Goal: Information Seeking & Learning: Check status

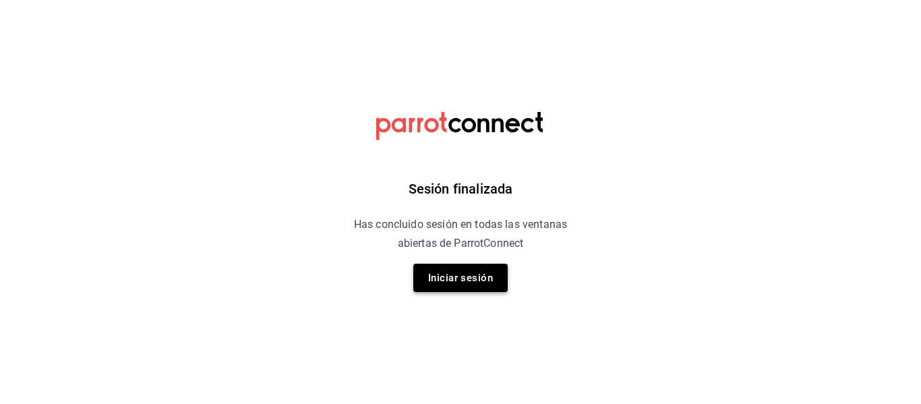
click at [456, 283] on button "Iniciar sesión" at bounding box center [460, 278] width 94 height 28
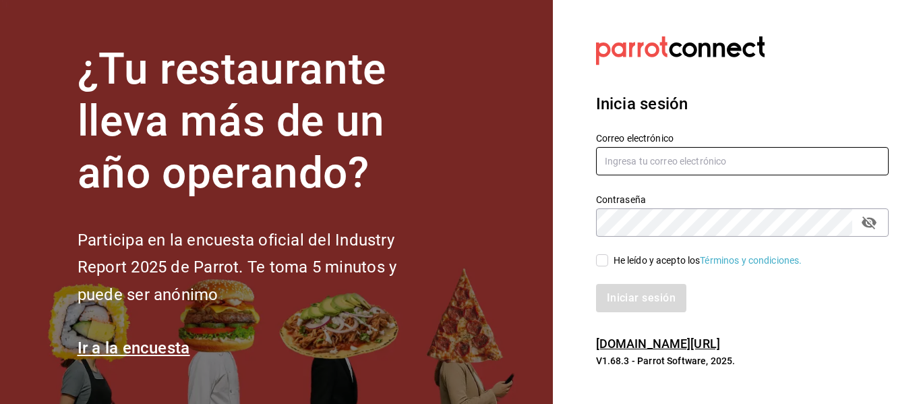
type input "mayte.derecho@gmail.com"
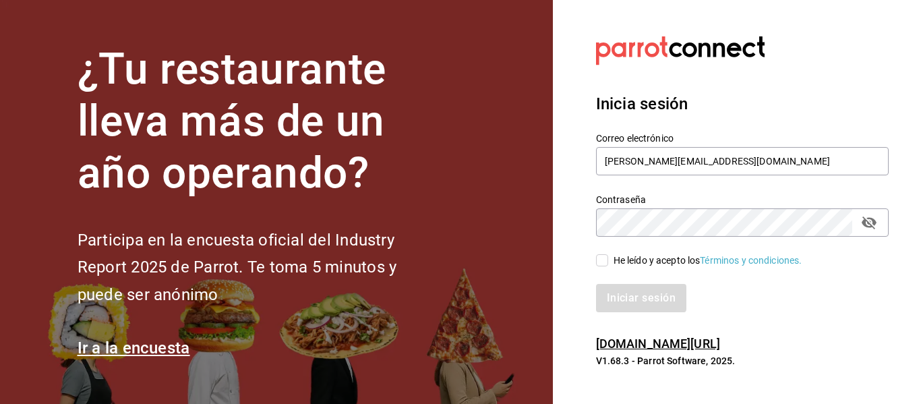
click at [598, 260] on input "He leído y acepto los Términos y condiciones." at bounding box center [602, 260] width 12 height 12
checkbox input "true"
click at [648, 296] on button "Iniciar sesión" at bounding box center [642, 298] width 92 height 28
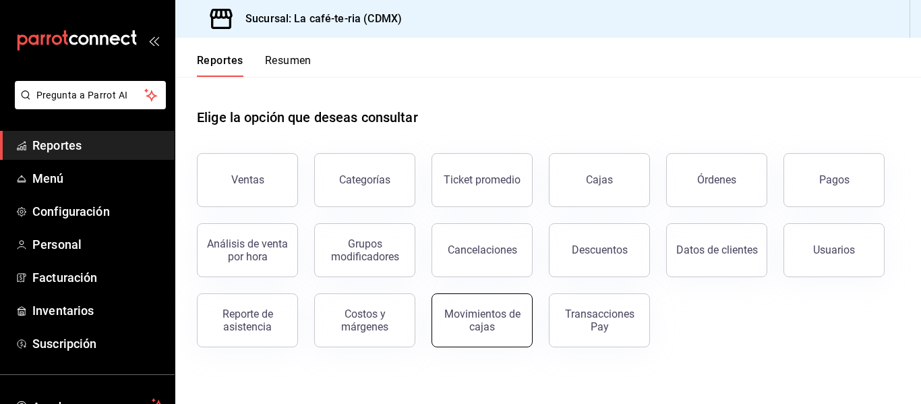
click at [528, 316] on div "Movimientos de cajas" at bounding box center [473, 312] width 117 height 70
click at [513, 331] on div "Movimientos de cajas" at bounding box center [482, 321] width 84 height 26
click at [488, 309] on div "Movimientos de cajas" at bounding box center [482, 321] width 84 height 26
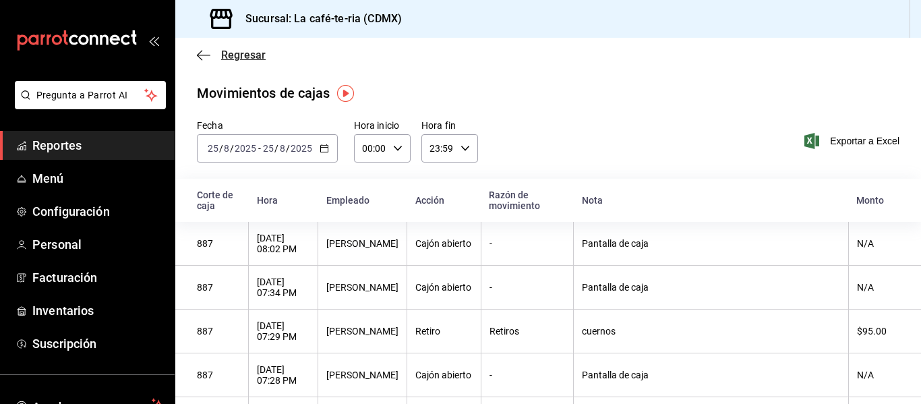
click at [250, 51] on span "Regresar" at bounding box center [243, 55] width 45 height 13
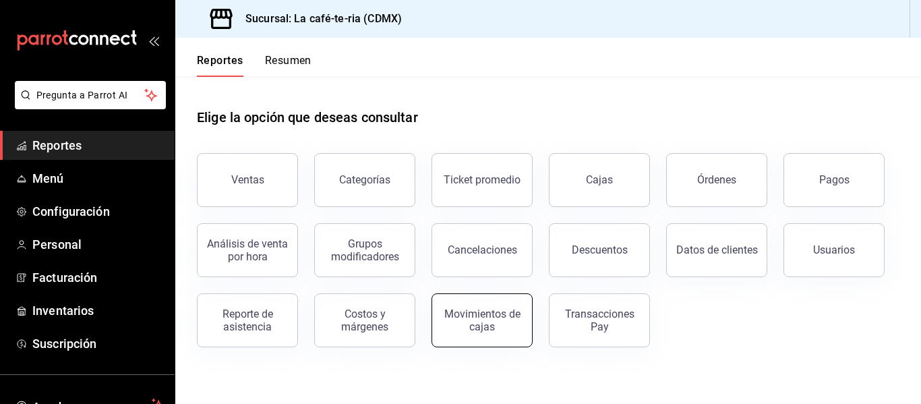
click at [447, 330] on div "Movimientos de cajas" at bounding box center [482, 321] width 84 height 26
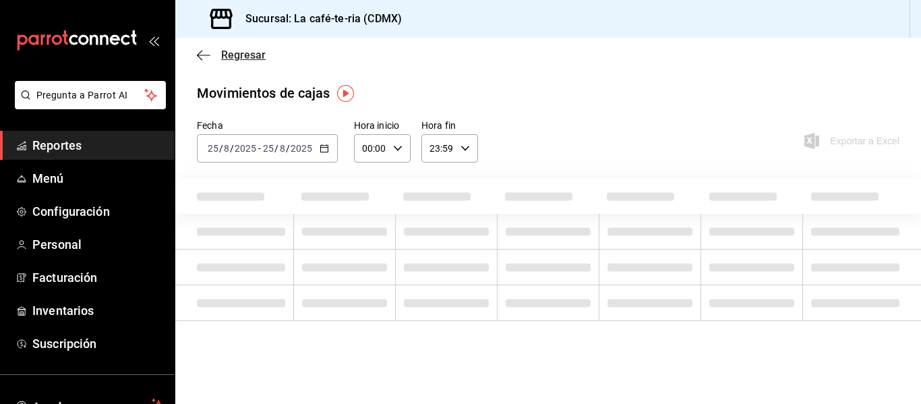
click at [252, 61] on div "Regresar" at bounding box center [548, 55] width 746 height 34
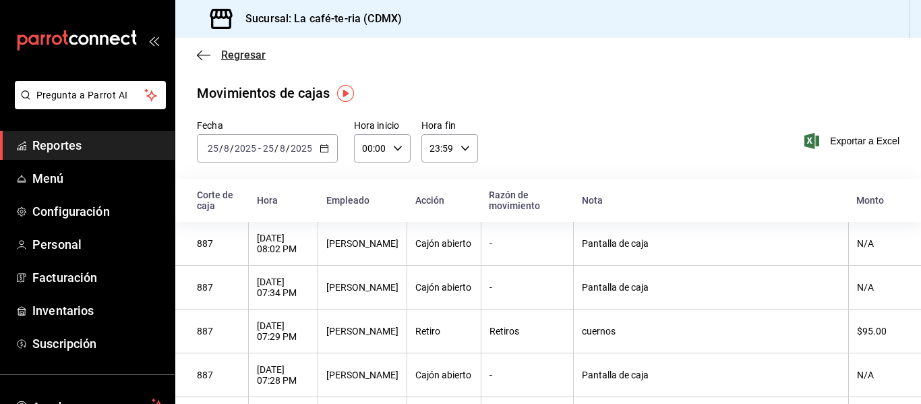
click at [246, 58] on span "Regresar" at bounding box center [243, 55] width 45 height 13
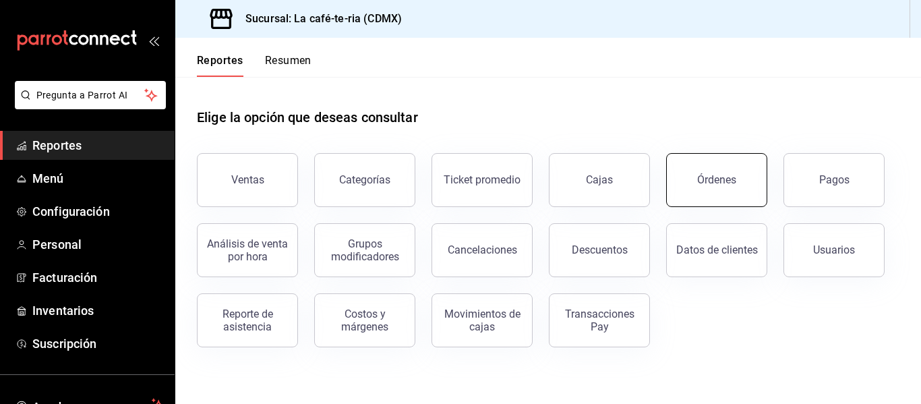
click at [714, 206] on div "Órdenes" at bounding box center [708, 172] width 117 height 70
click at [695, 182] on button "Órdenes" at bounding box center [716, 180] width 101 height 54
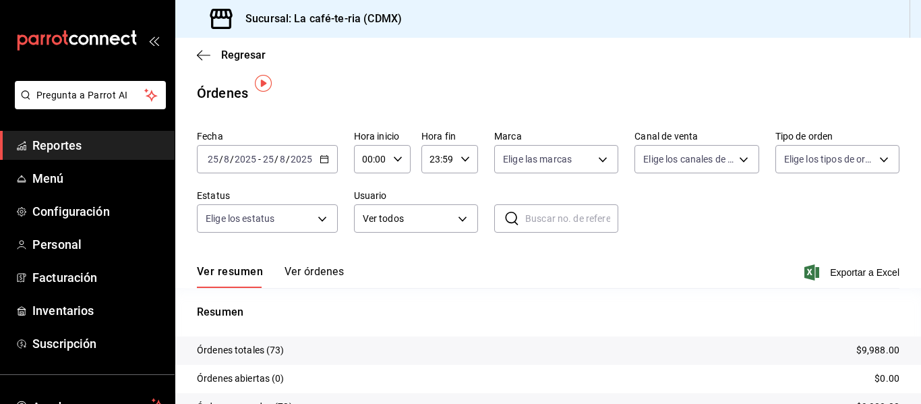
scroll to position [125, 0]
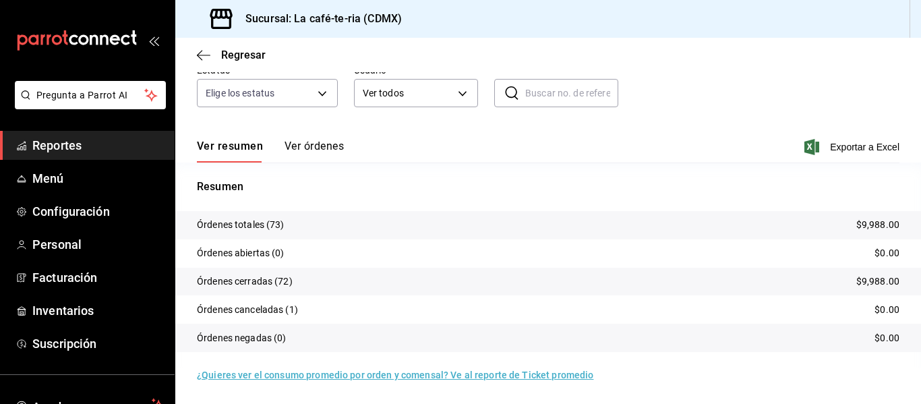
click at [303, 144] on button "Ver órdenes" at bounding box center [314, 151] width 59 height 23
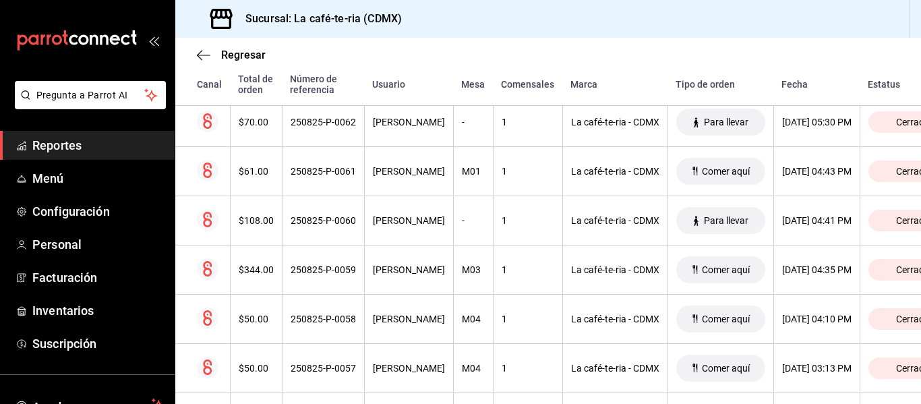
scroll to position [867, 0]
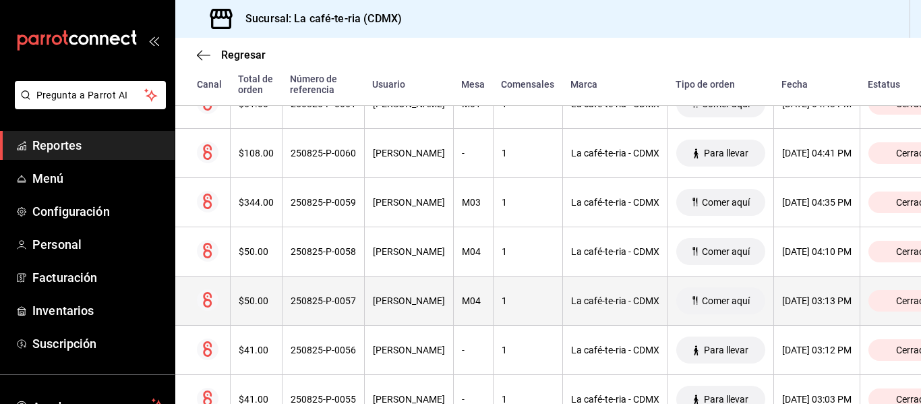
click at [614, 314] on th "La café-te-ria - CDMX" at bounding box center [615, 301] width 105 height 49
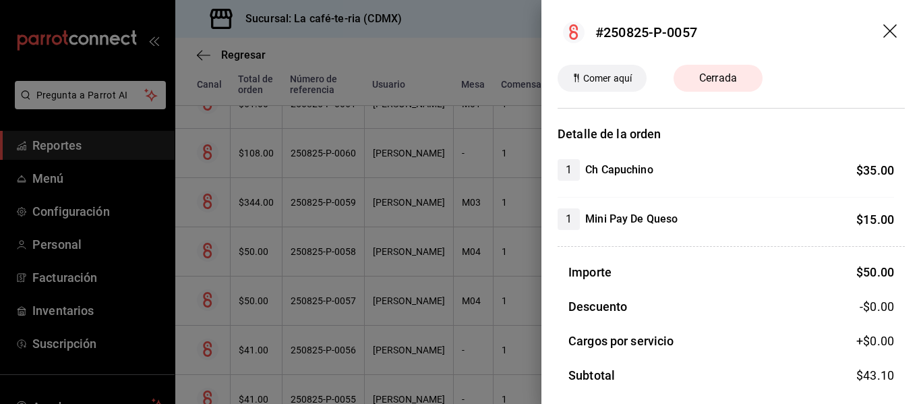
click at [477, 269] on div at bounding box center [460, 202] width 921 height 404
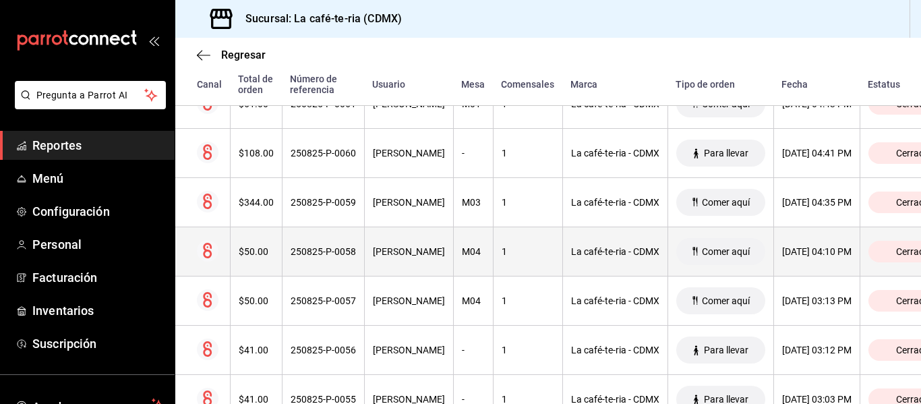
click at [493, 258] on th "1" at bounding box center [527, 251] width 69 height 49
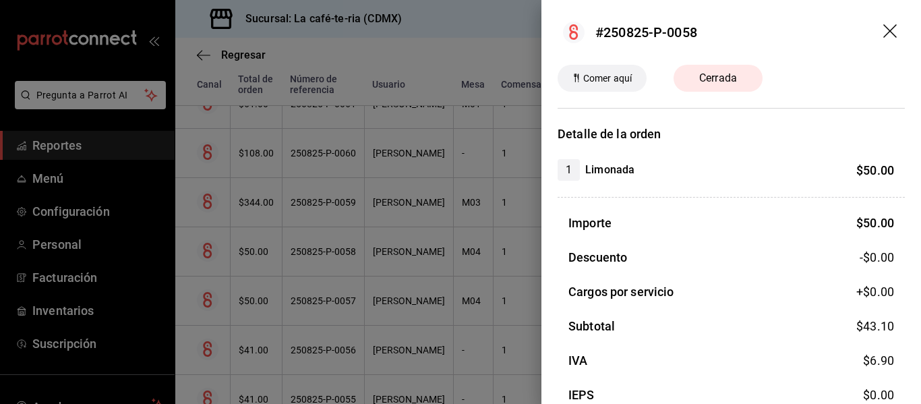
click at [481, 323] on div at bounding box center [460, 202] width 921 height 404
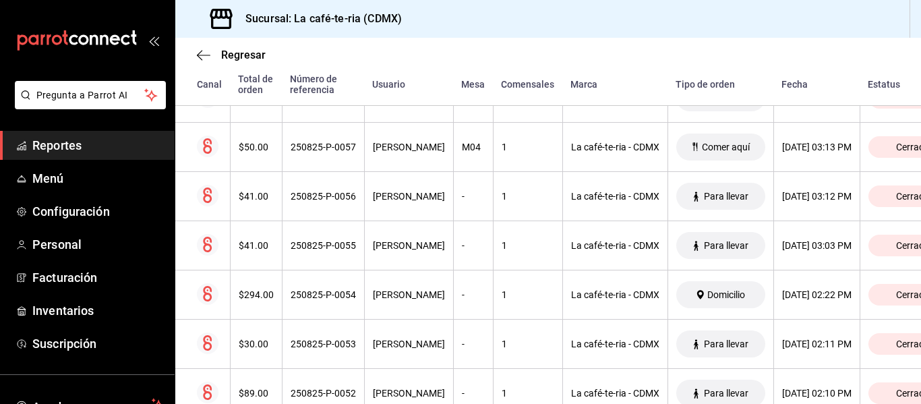
scroll to position [1070, 0]
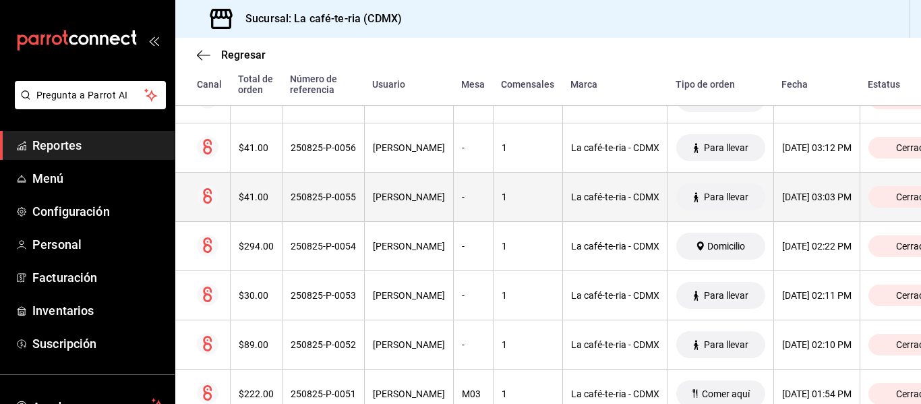
click at [571, 199] on div "La café-te-ria - CDMX" at bounding box center [615, 197] width 88 height 11
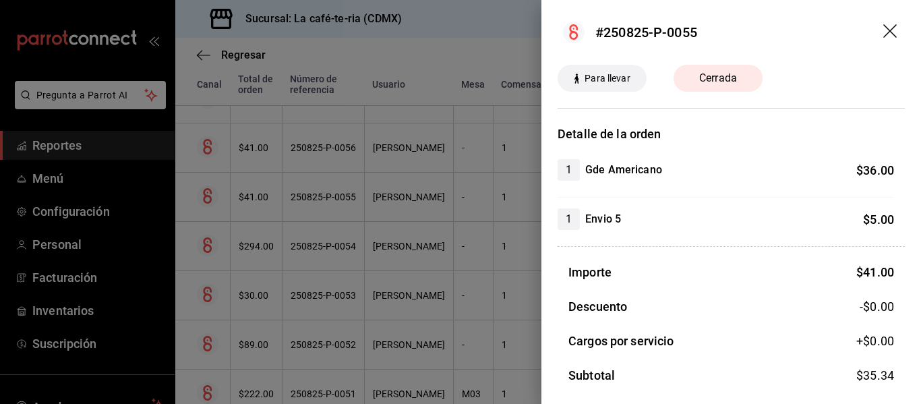
click at [530, 247] on div at bounding box center [460, 202] width 921 height 404
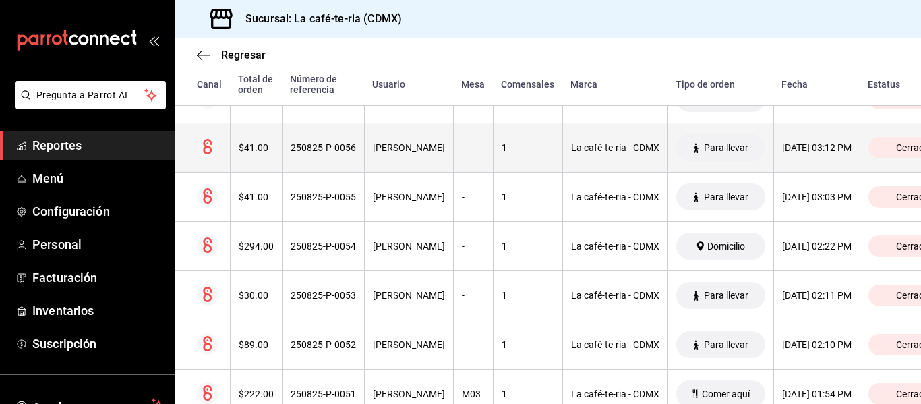
click at [509, 161] on th "1" at bounding box center [527, 147] width 69 height 49
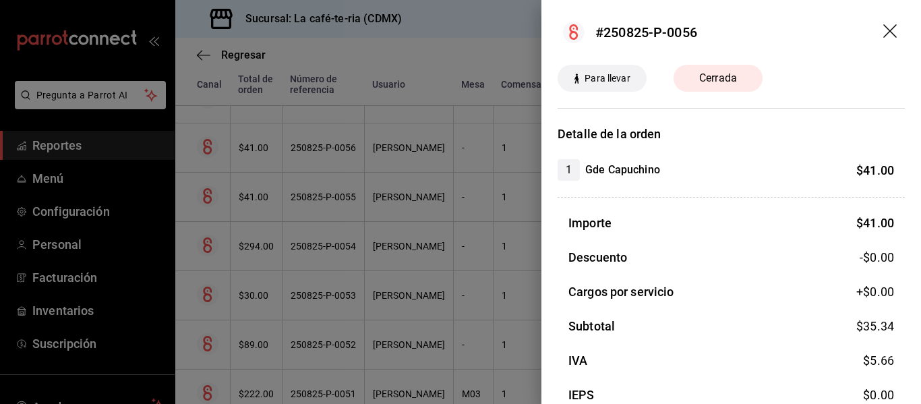
drag, startPoint x: 521, startPoint y: 235, endPoint x: 477, endPoint y: 233, distance: 43.9
click at [521, 235] on div at bounding box center [460, 202] width 921 height 404
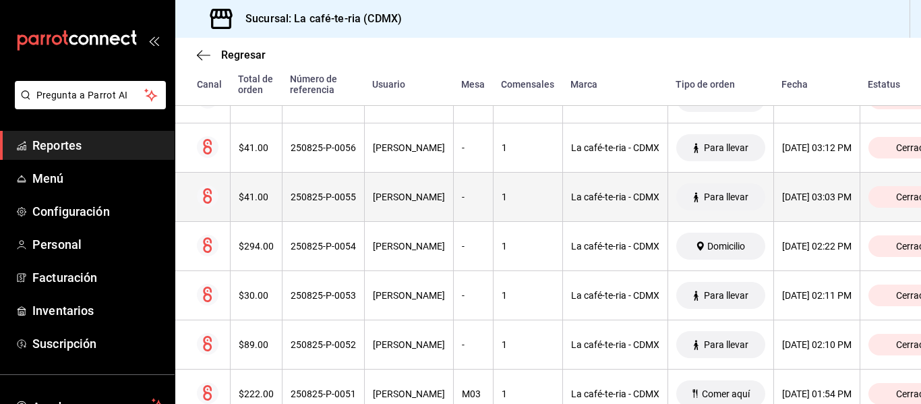
click at [453, 206] on th "-" at bounding box center [473, 197] width 40 height 49
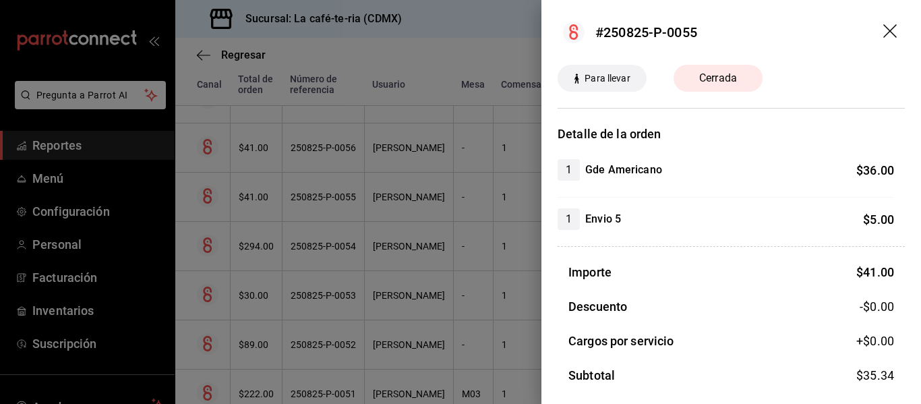
click at [530, 228] on div at bounding box center [460, 202] width 921 height 404
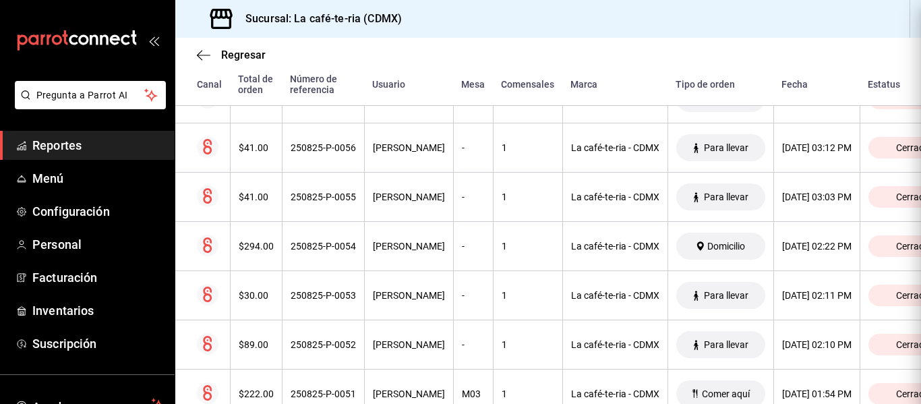
click at [337, 152] on div "250825-P-0056" at bounding box center [323, 147] width 65 height 11
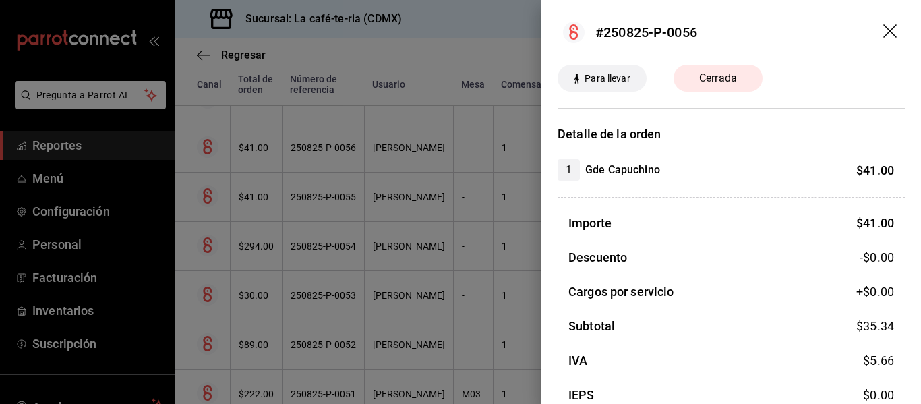
click at [511, 279] on div at bounding box center [460, 202] width 921 height 404
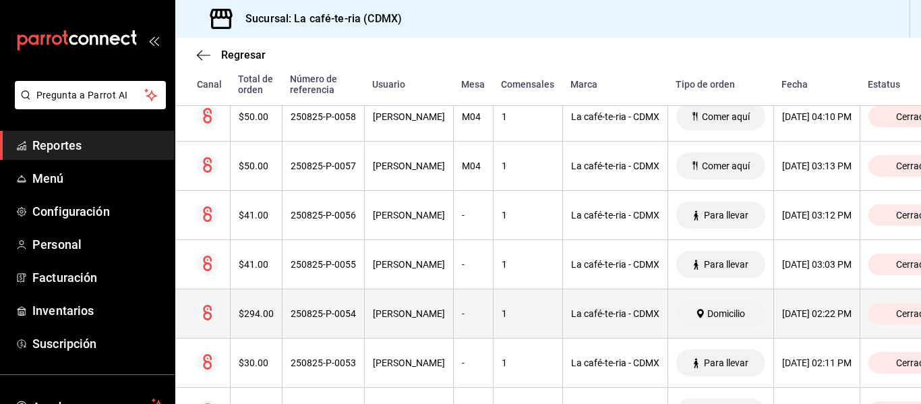
scroll to position [935, 0]
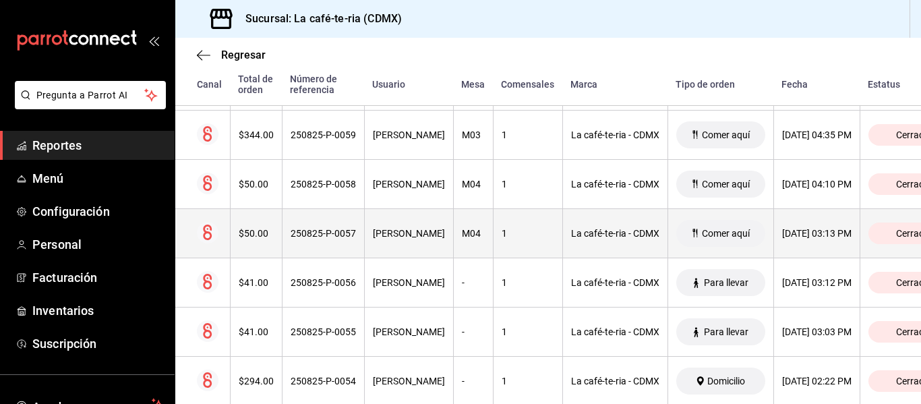
click at [502, 235] on div "1" at bounding box center [528, 233] width 53 height 11
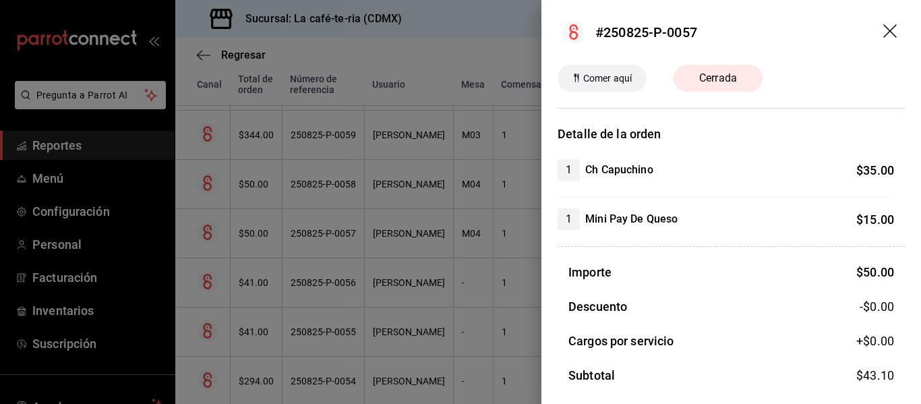
click at [465, 252] on div at bounding box center [460, 202] width 921 height 404
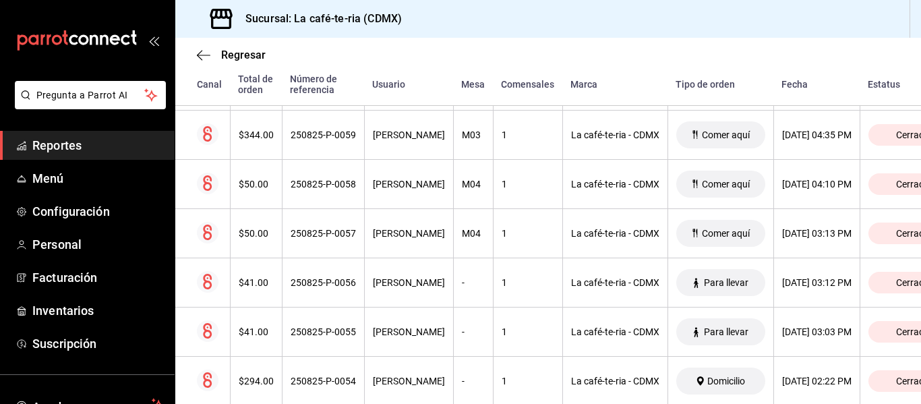
click at [427, 192] on th "[PERSON_NAME]" at bounding box center [408, 184] width 89 height 49
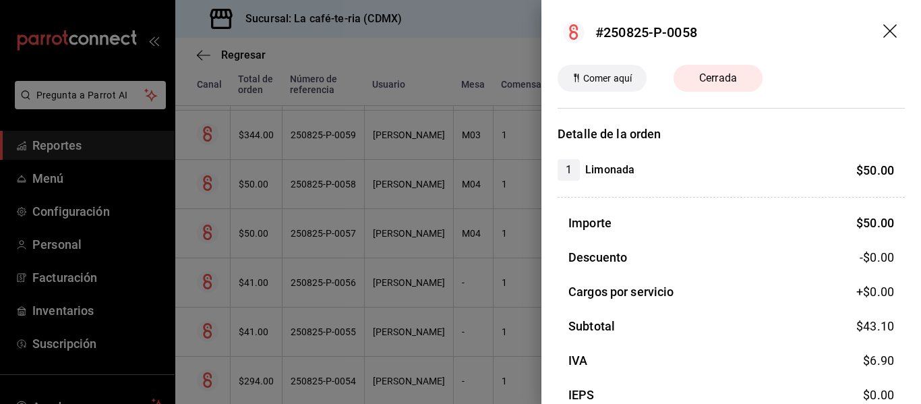
click at [496, 292] on div at bounding box center [460, 202] width 921 height 404
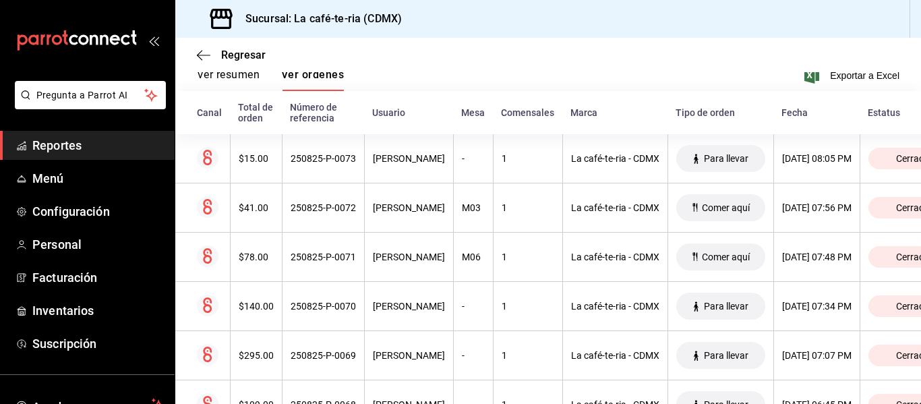
scroll to position [260, 0]
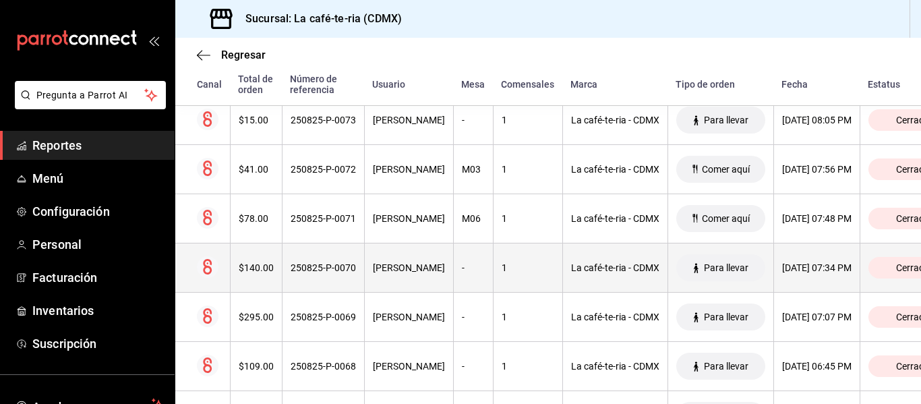
click at [502, 263] on div "1" at bounding box center [528, 267] width 53 height 11
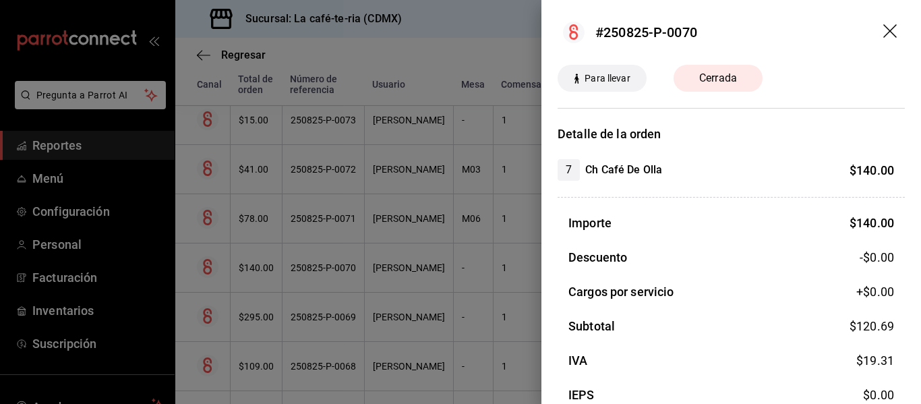
click at [490, 328] on div at bounding box center [460, 202] width 921 height 404
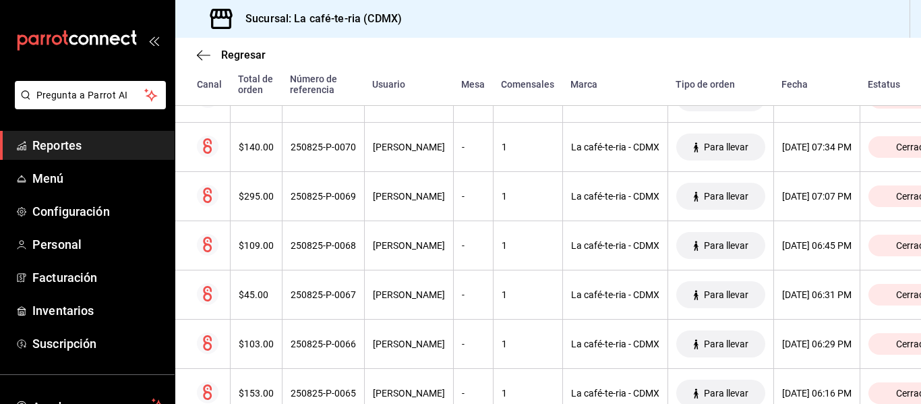
scroll to position [395, 0]
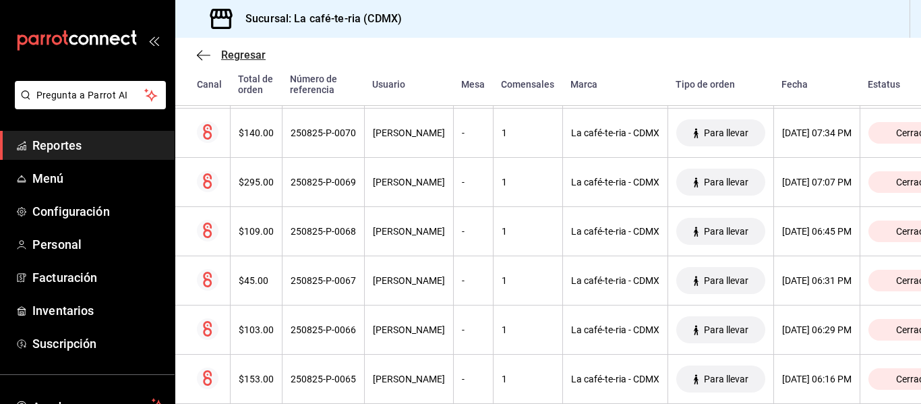
click at [252, 55] on span "Regresar" at bounding box center [243, 55] width 45 height 13
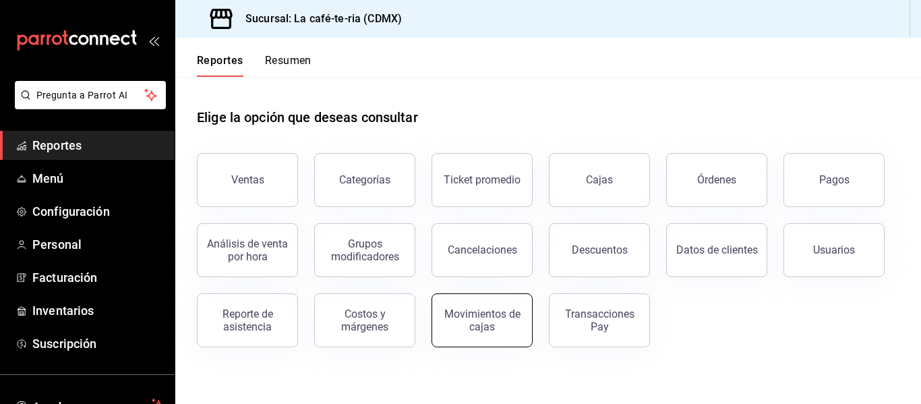
click at [472, 340] on button "Movimientos de cajas" at bounding box center [482, 320] width 101 height 54
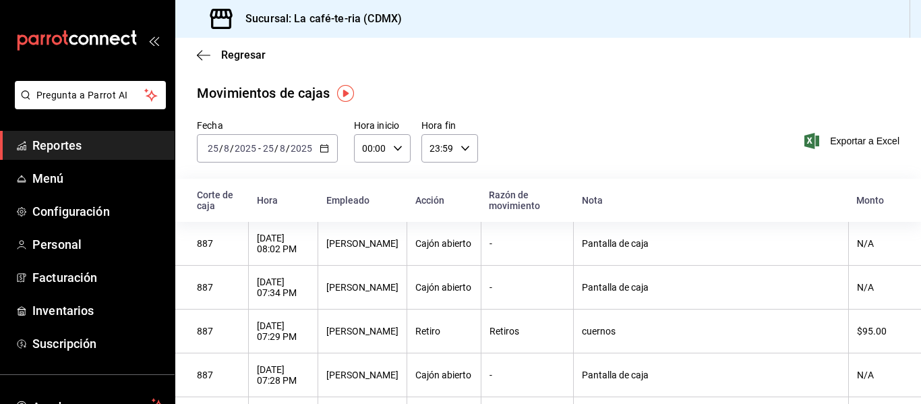
click at [266, 65] on div "Regresar" at bounding box center [548, 55] width 746 height 34
click at [257, 61] on div "Regresar" at bounding box center [548, 55] width 746 height 34
click at [248, 57] on span "Regresar" at bounding box center [243, 55] width 45 height 13
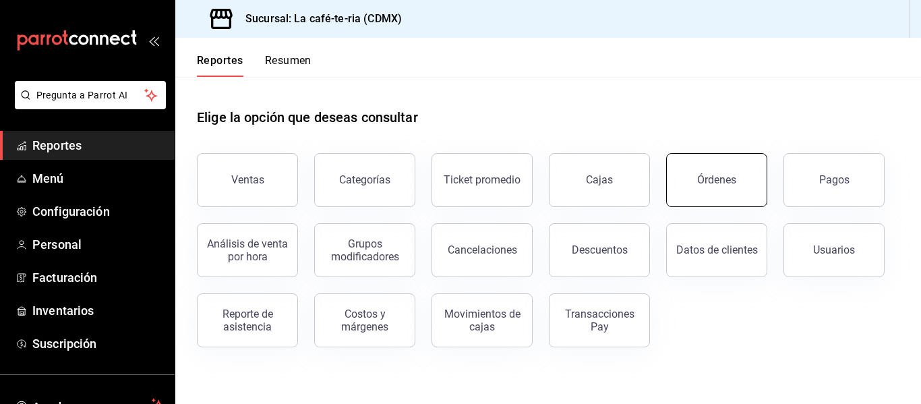
click at [713, 171] on button "Órdenes" at bounding box center [716, 180] width 101 height 54
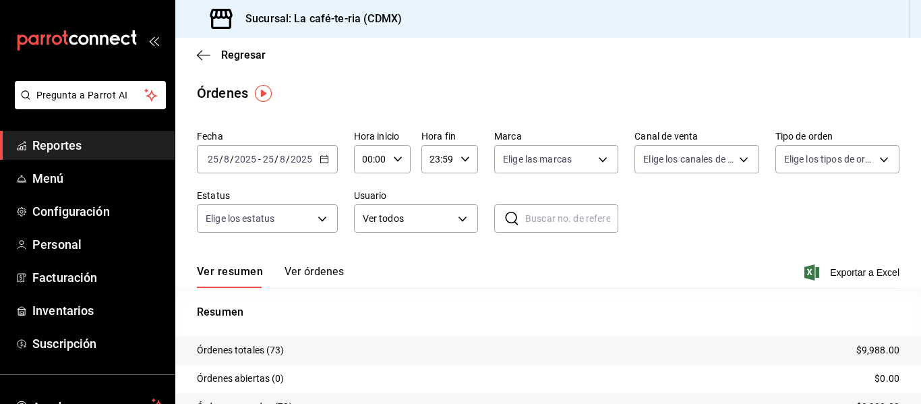
scroll to position [67, 0]
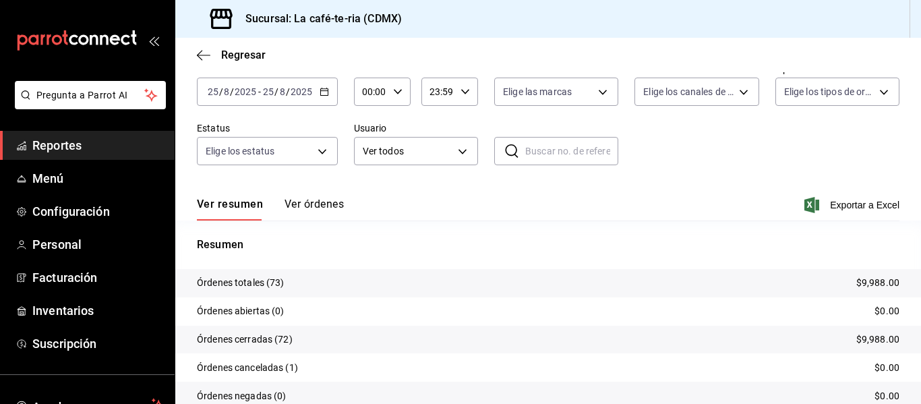
click at [308, 203] on button "Ver órdenes" at bounding box center [314, 209] width 59 height 23
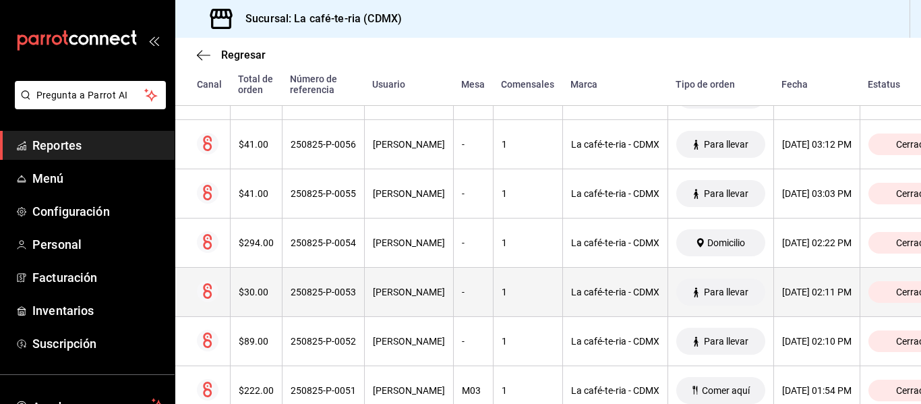
scroll to position [1079, 0]
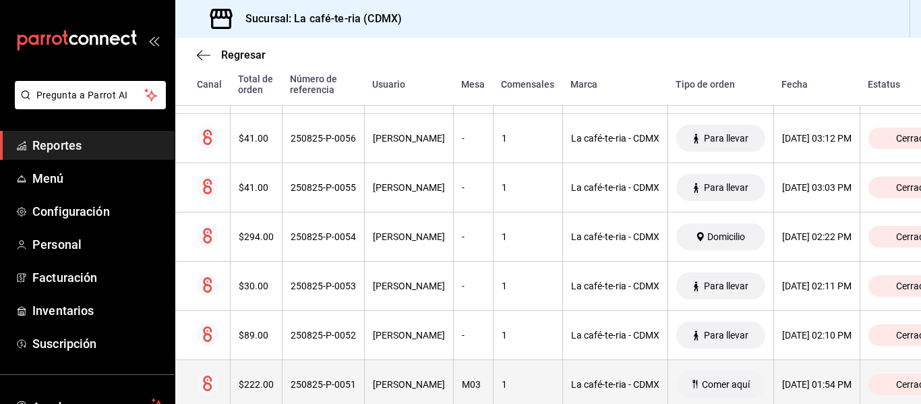
click at [453, 370] on th "M03" at bounding box center [473, 384] width 40 height 49
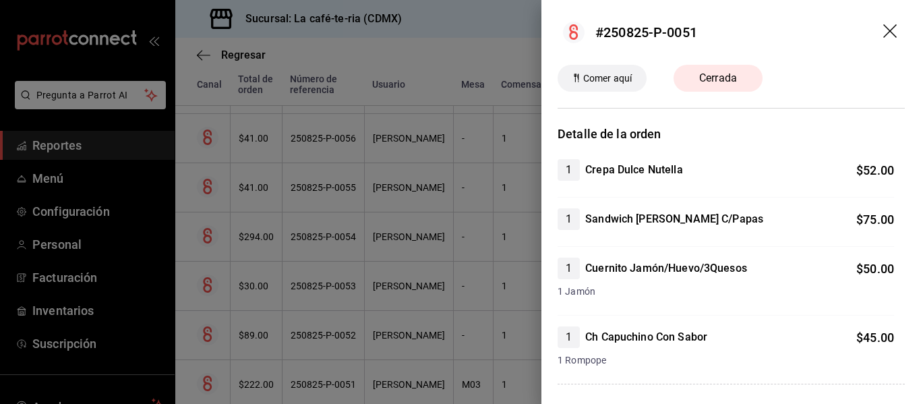
click at [459, 376] on div at bounding box center [460, 202] width 921 height 404
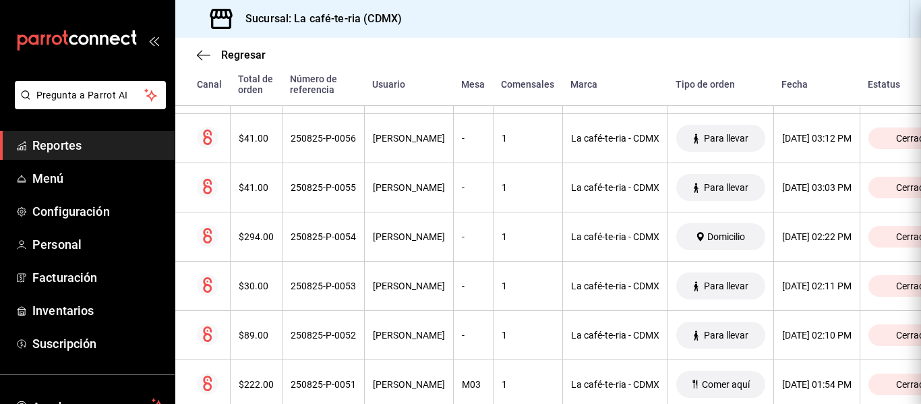
click at [414, 333] on div "[PERSON_NAME]" at bounding box center [409, 335] width 72 height 11
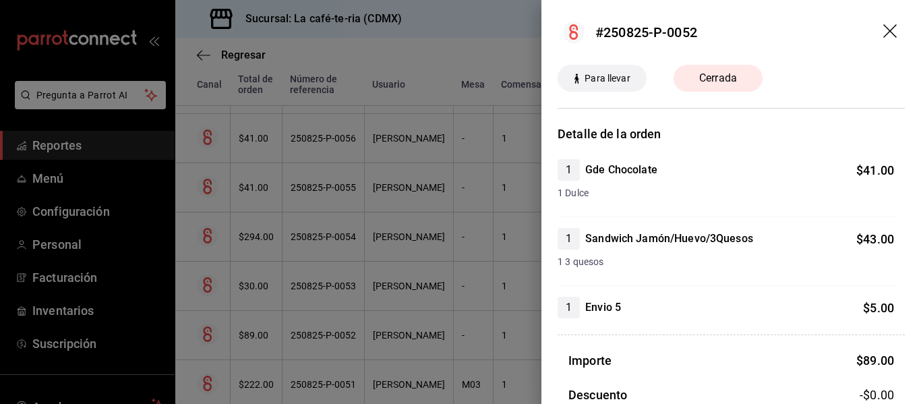
click at [500, 366] on div at bounding box center [460, 202] width 921 height 404
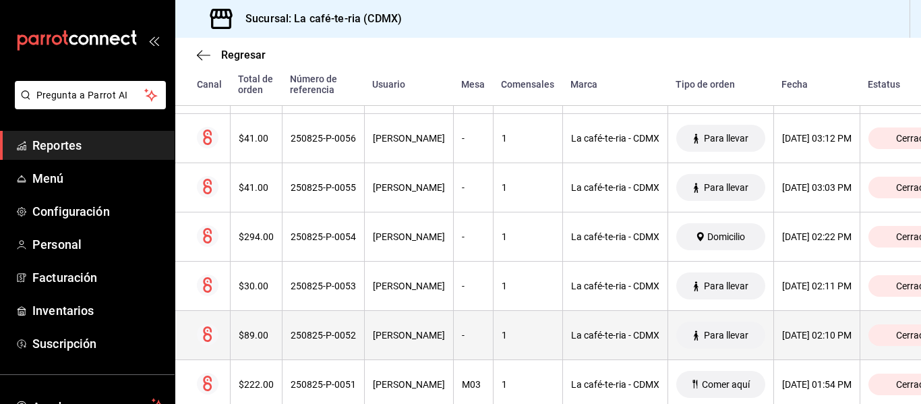
click at [493, 326] on th "1" at bounding box center [527, 335] width 69 height 49
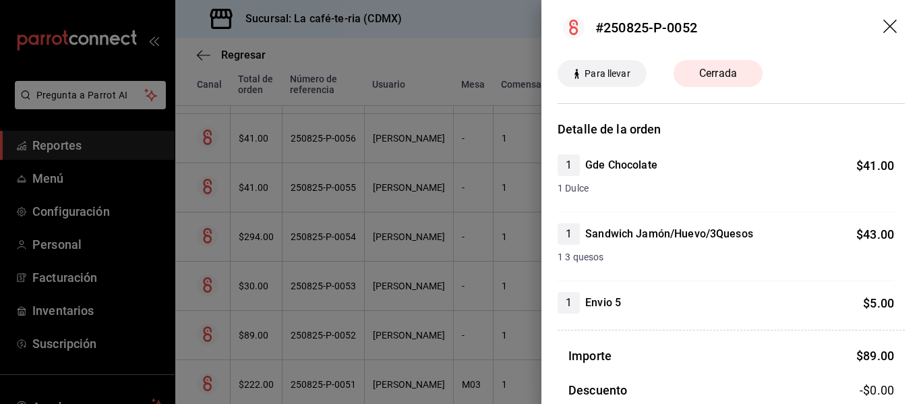
scroll to position [0, 0]
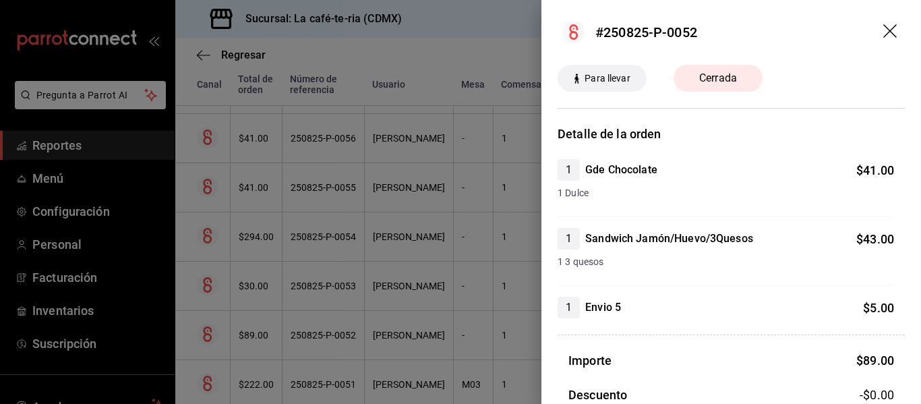
click at [442, 353] on div at bounding box center [460, 202] width 921 height 404
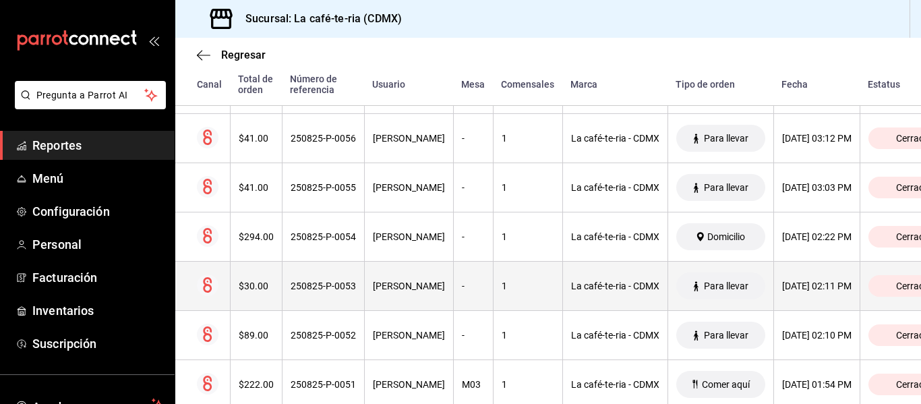
click at [462, 282] on div "-" at bounding box center [473, 286] width 23 height 11
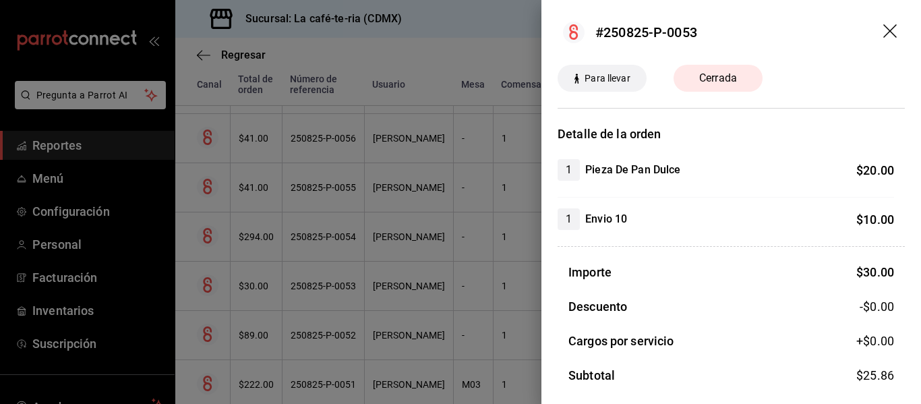
click at [480, 332] on div at bounding box center [460, 202] width 921 height 404
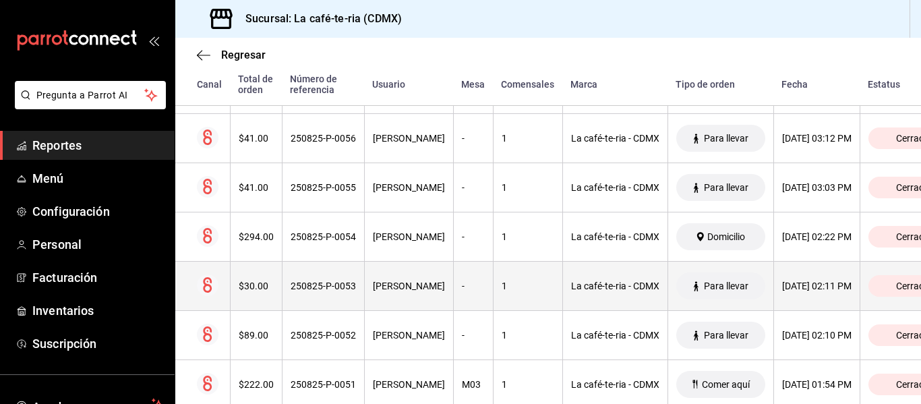
click at [373, 287] on div "[PERSON_NAME]" at bounding box center [409, 286] width 72 height 11
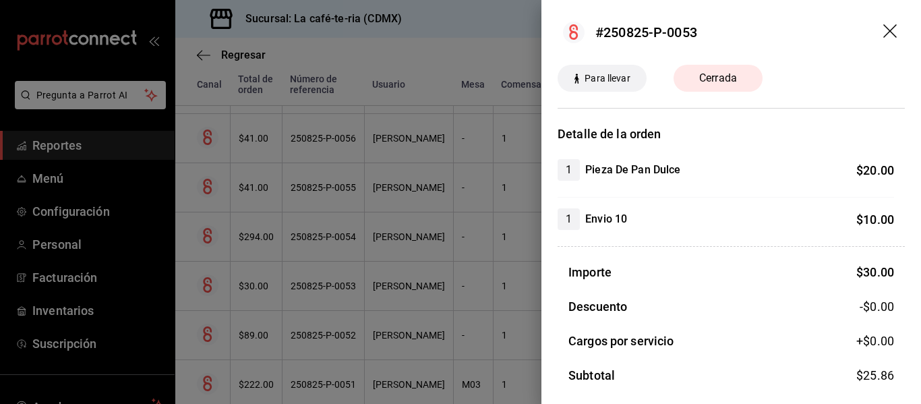
click at [446, 306] on div at bounding box center [460, 202] width 921 height 404
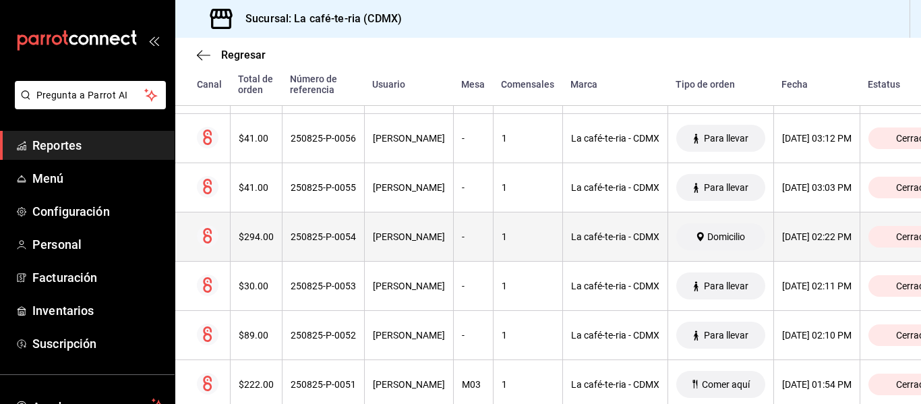
click at [357, 238] on th "250825-P-0054" at bounding box center [323, 236] width 82 height 49
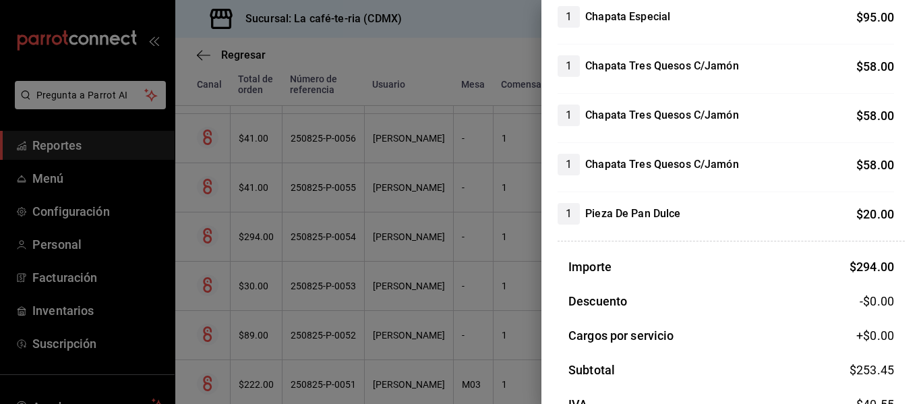
scroll to position [315, 0]
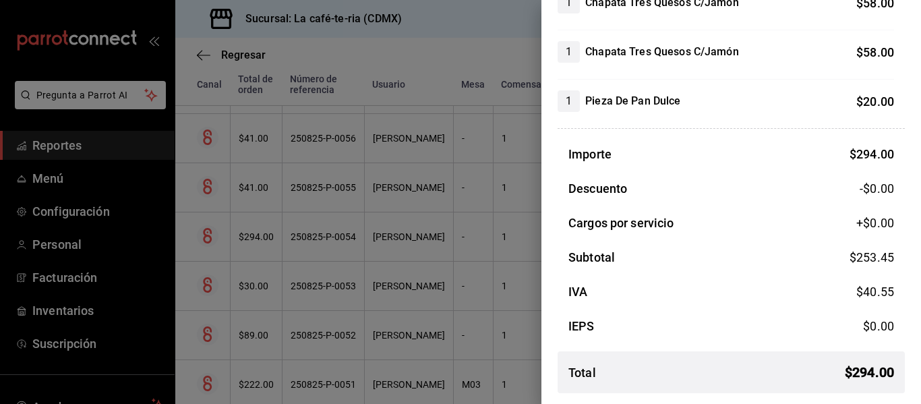
click at [507, 301] on div at bounding box center [460, 202] width 921 height 404
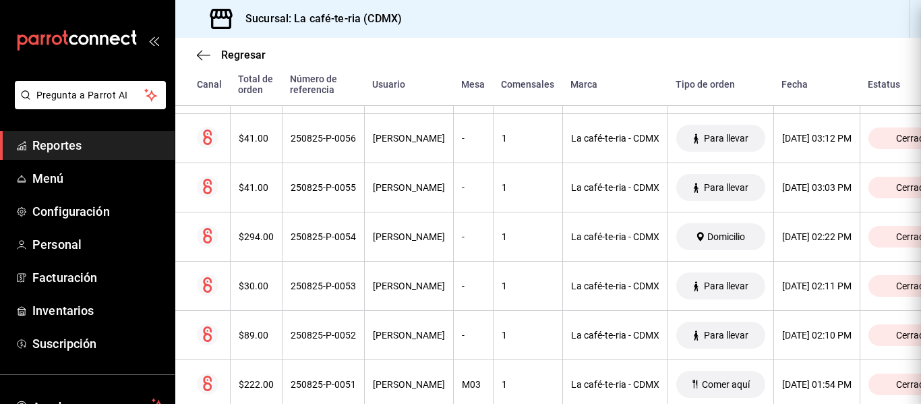
scroll to position [0, 0]
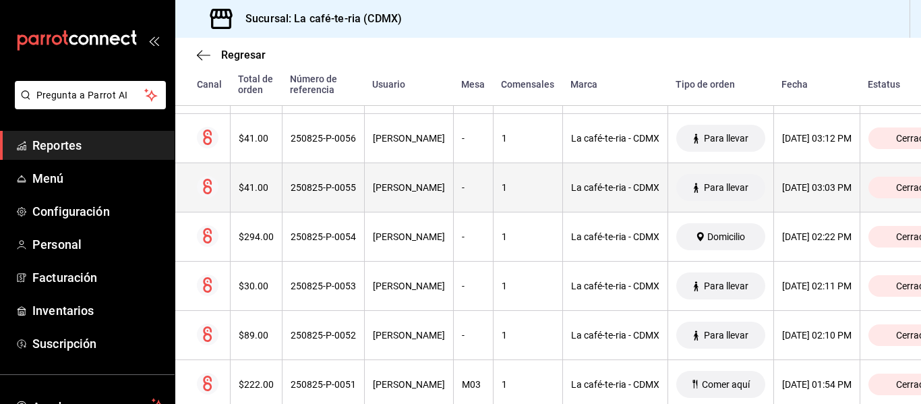
click at [345, 211] on th "250825-P-0055" at bounding box center [323, 187] width 82 height 49
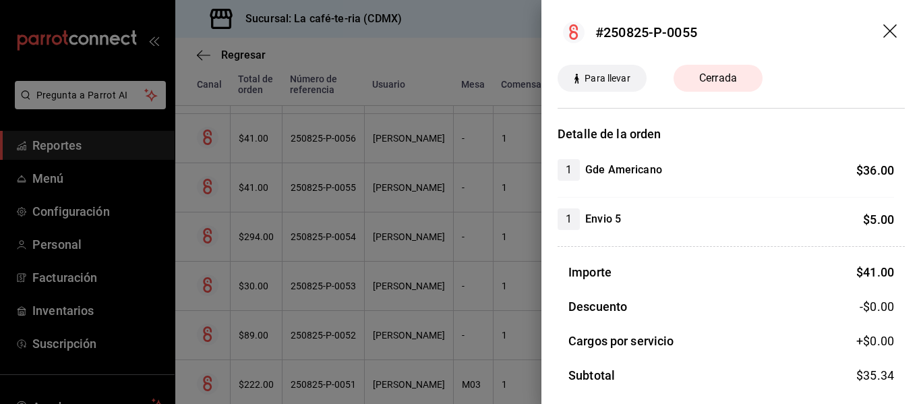
click at [491, 318] on div at bounding box center [460, 202] width 921 height 404
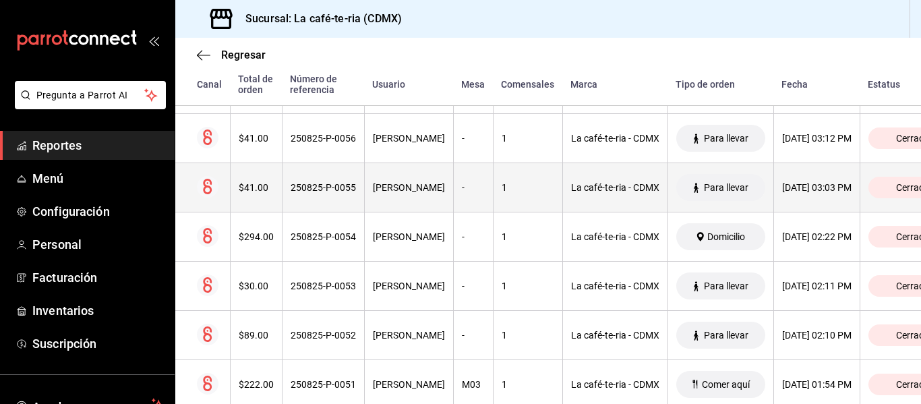
scroll to position [1012, 0]
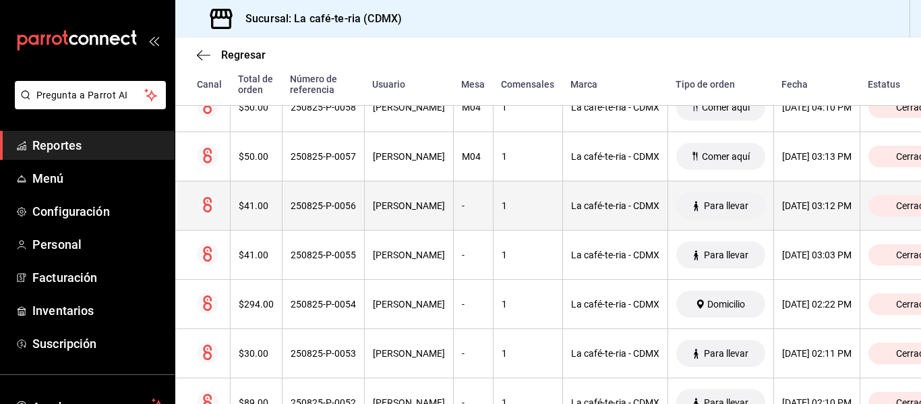
click at [502, 210] on div "1" at bounding box center [528, 205] width 53 height 11
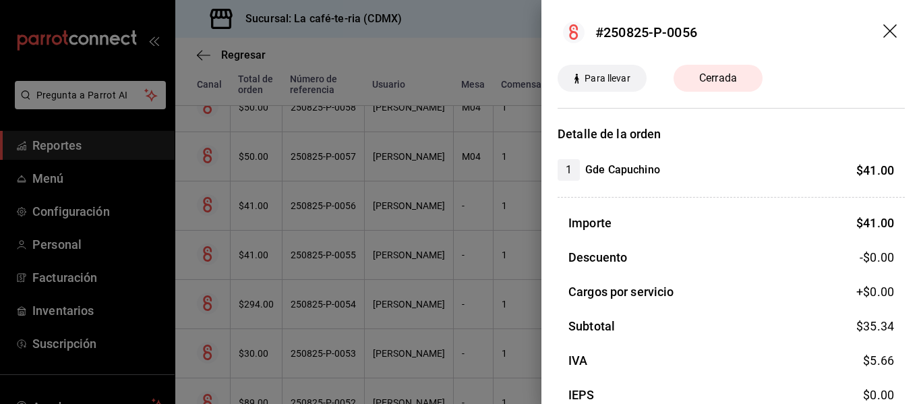
click at [487, 283] on div at bounding box center [460, 202] width 921 height 404
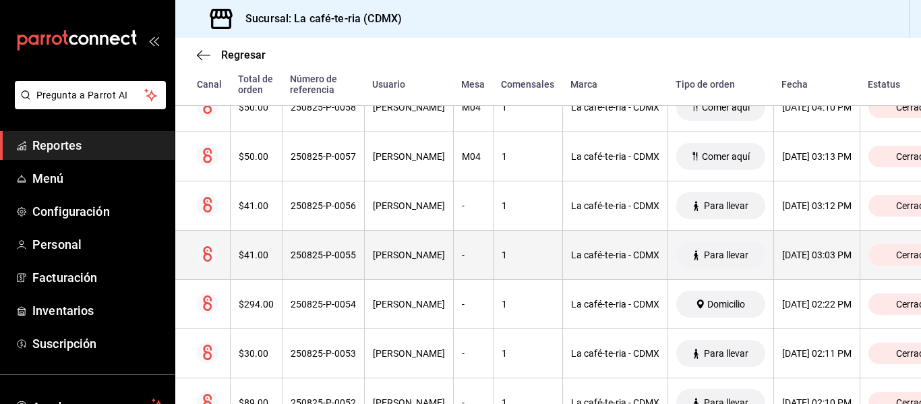
click at [571, 260] on div "La café-te-ria - CDMX" at bounding box center [615, 255] width 88 height 11
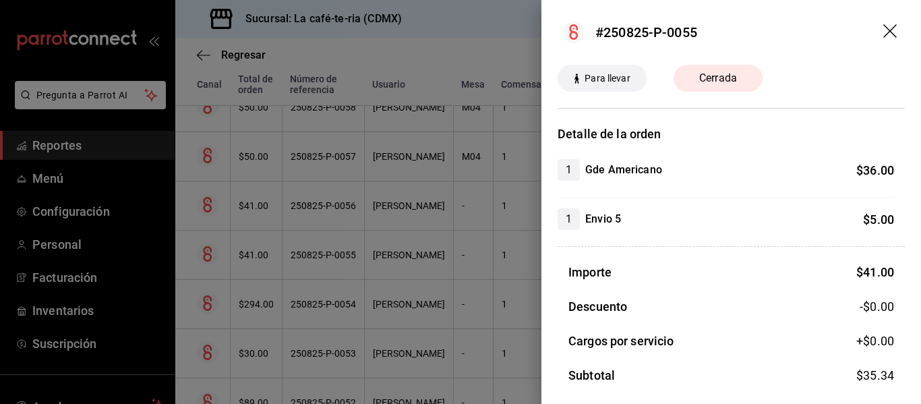
click at [512, 321] on div at bounding box center [460, 202] width 921 height 404
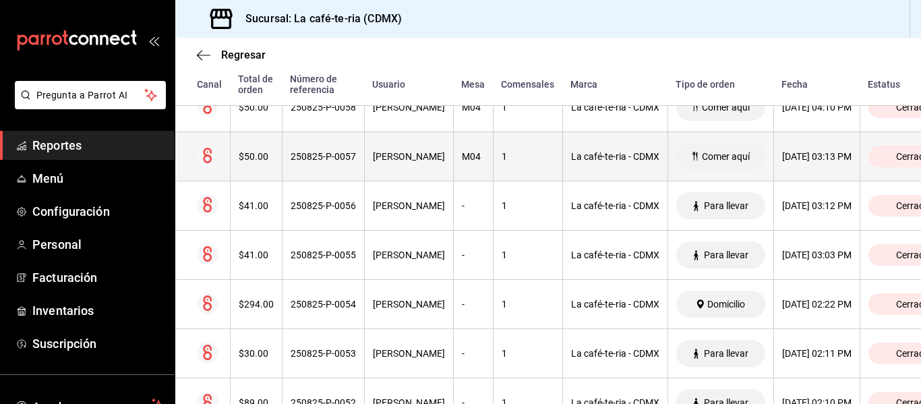
click at [266, 159] on div "$50.00" at bounding box center [256, 156] width 35 height 11
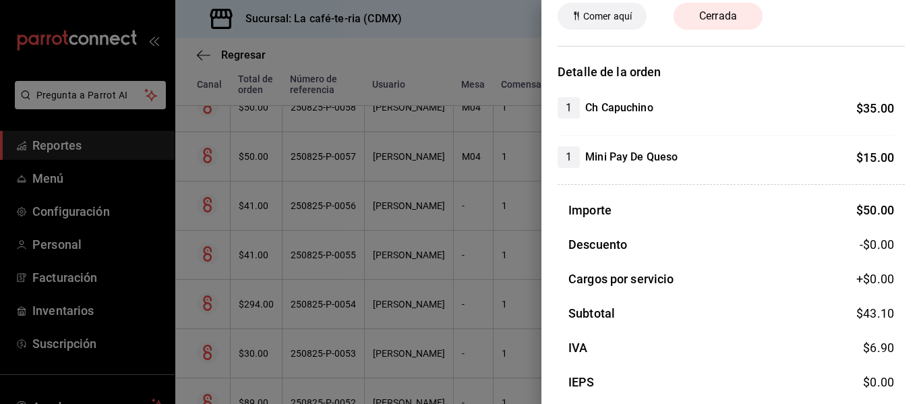
scroll to position [118, 0]
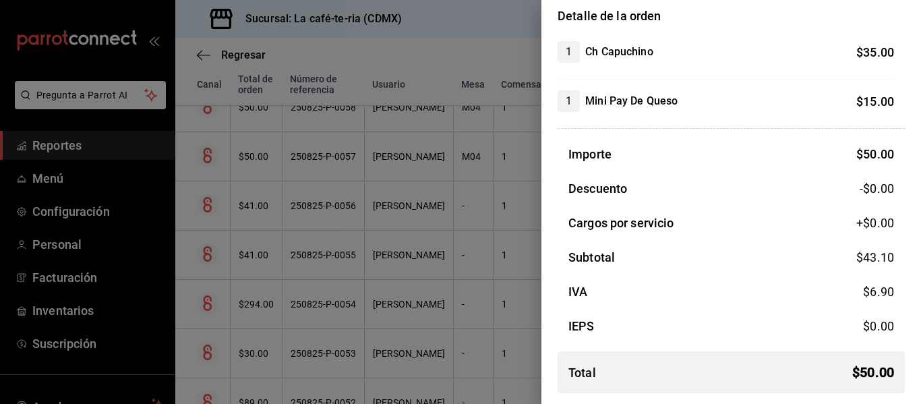
click at [485, 288] on div at bounding box center [460, 202] width 921 height 404
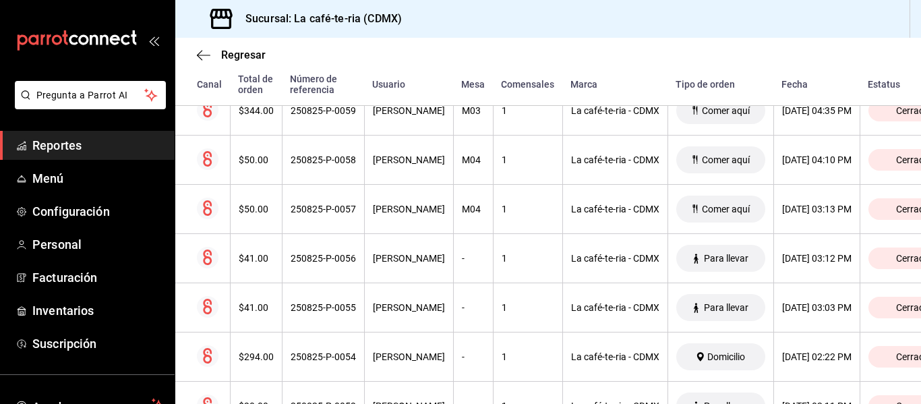
scroll to position [944, 0]
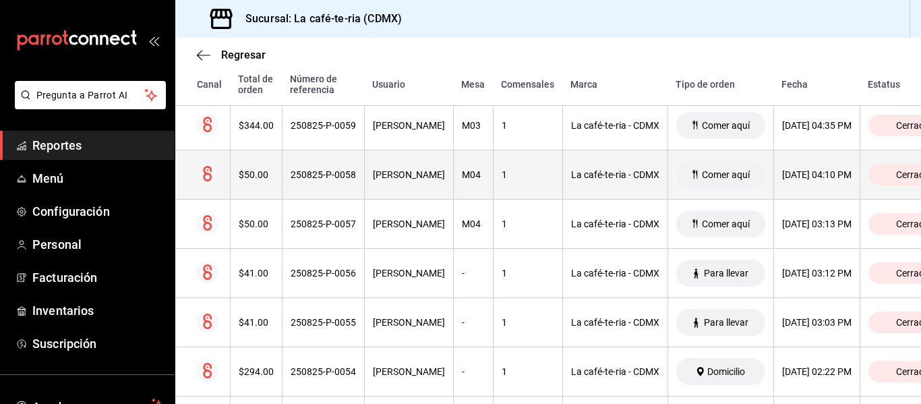
click at [453, 190] on th "M04" at bounding box center [473, 174] width 40 height 49
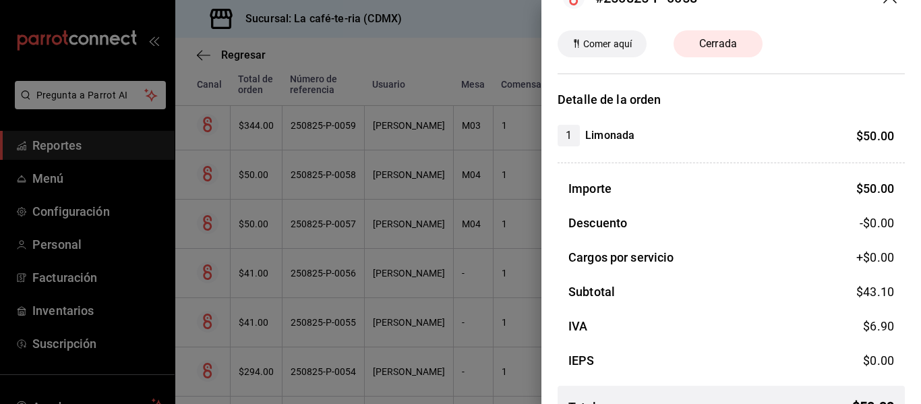
scroll to position [69, 0]
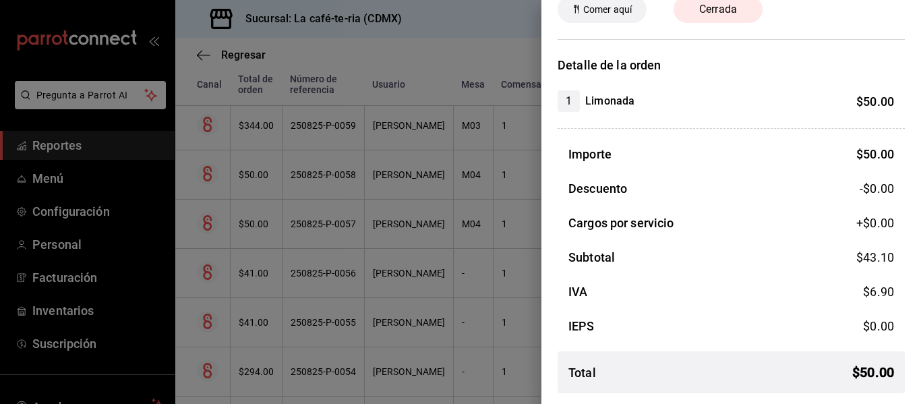
click at [496, 343] on div at bounding box center [460, 202] width 921 height 404
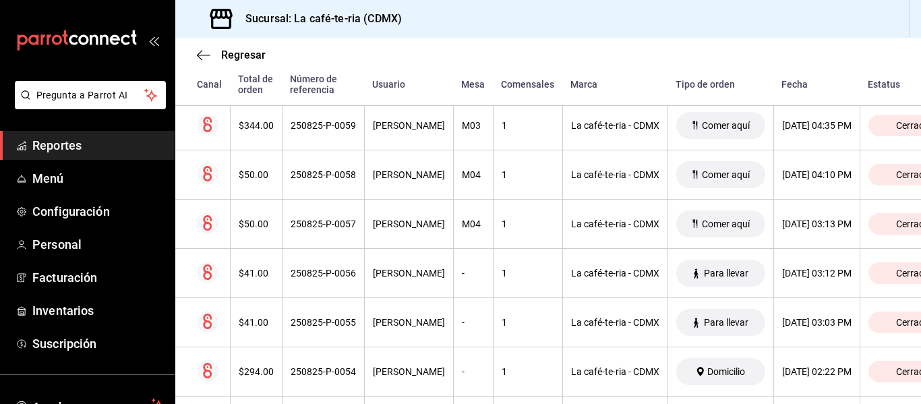
scroll to position [877, 0]
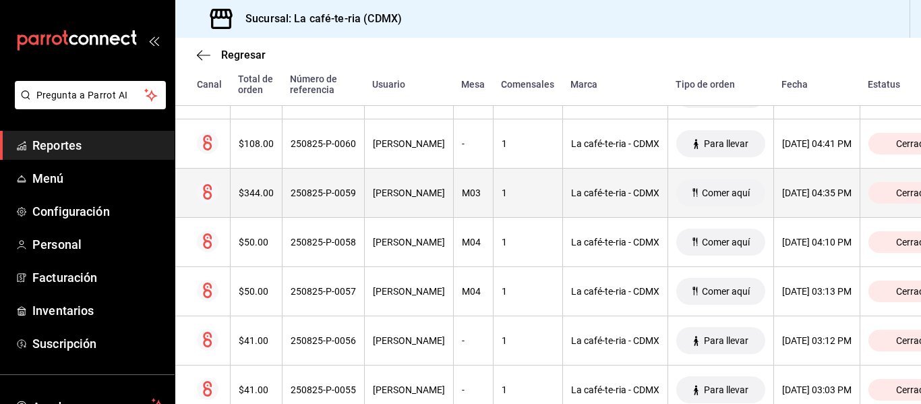
click at [387, 200] on th "[PERSON_NAME]" at bounding box center [408, 193] width 89 height 49
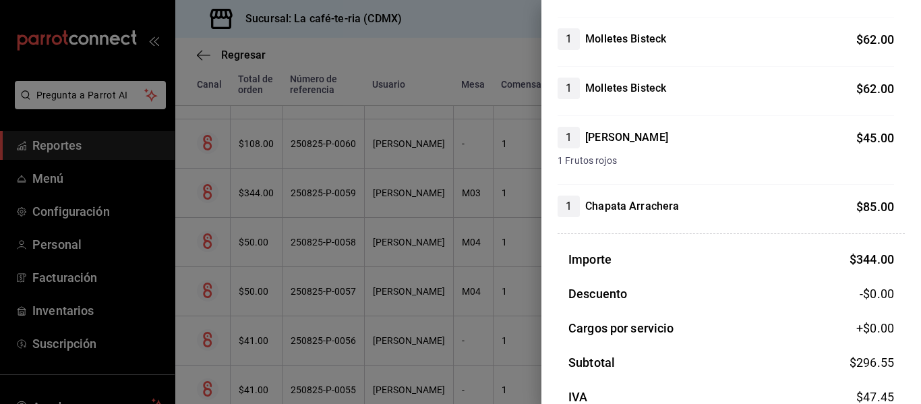
scroll to position [270, 0]
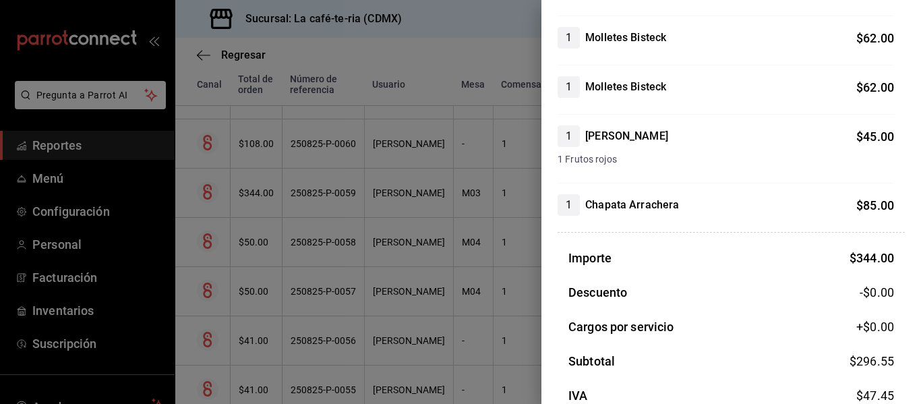
click at [461, 315] on div at bounding box center [460, 202] width 921 height 404
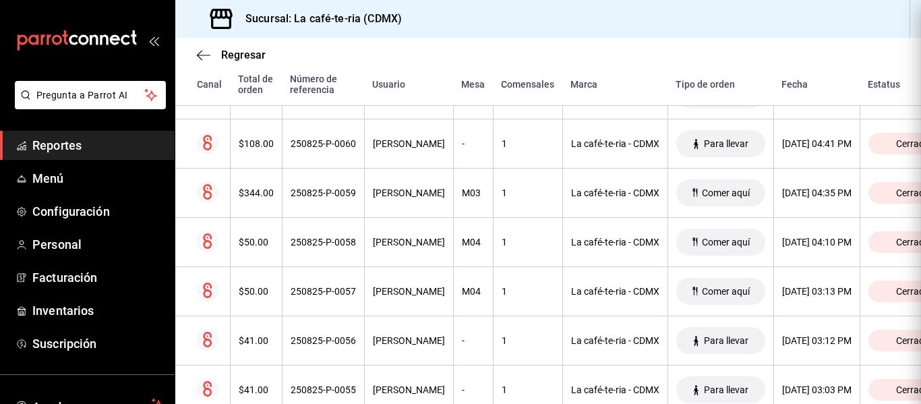
scroll to position [0, 0]
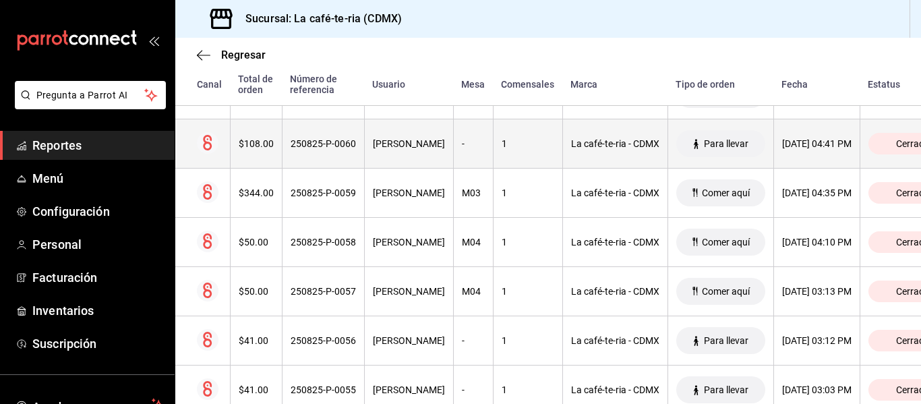
click at [453, 158] on th "-" at bounding box center [473, 143] width 40 height 49
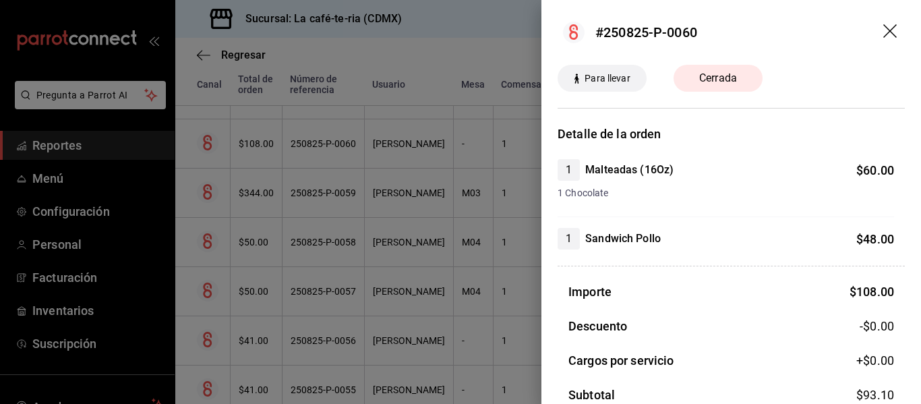
click at [484, 349] on div at bounding box center [460, 202] width 921 height 404
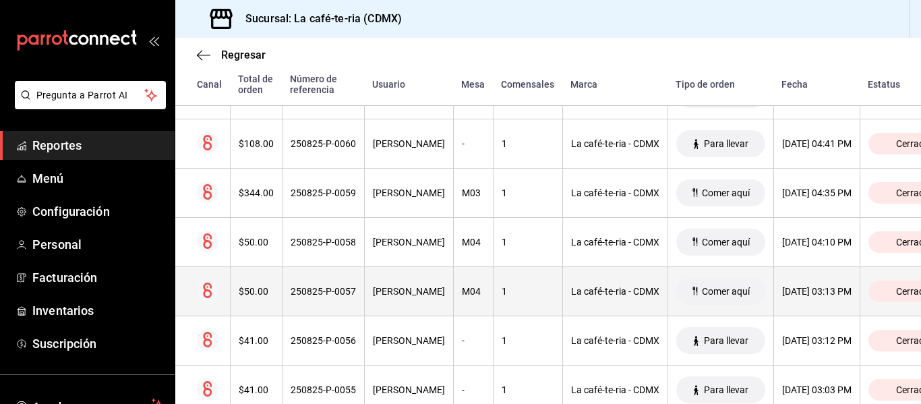
scroll to position [809, 0]
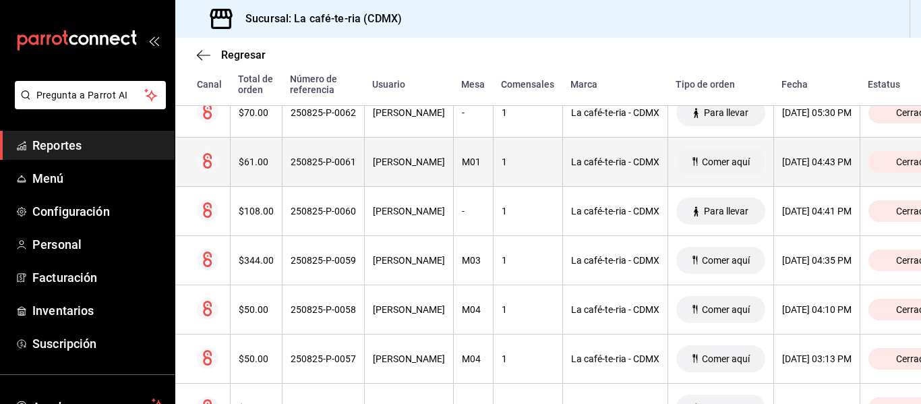
click at [397, 150] on th "[PERSON_NAME]" at bounding box center [408, 162] width 89 height 49
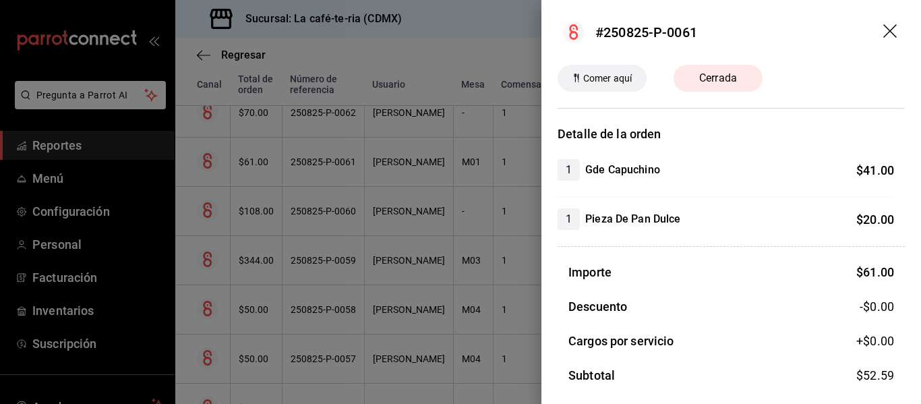
click at [469, 310] on div at bounding box center [460, 202] width 921 height 404
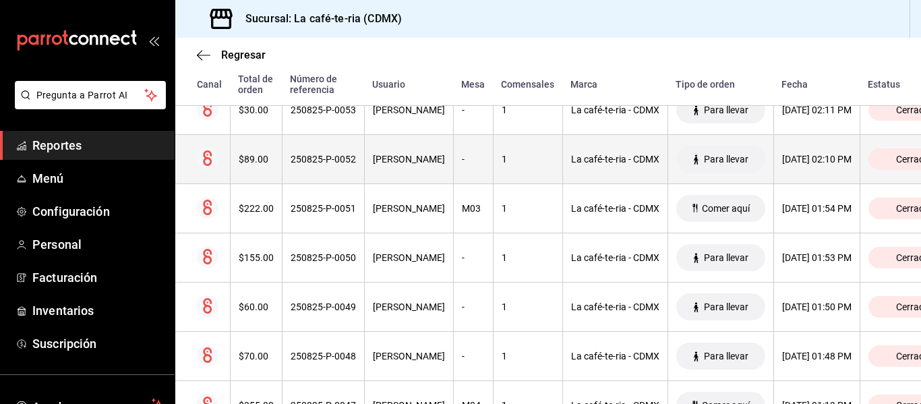
scroll to position [1256, 0]
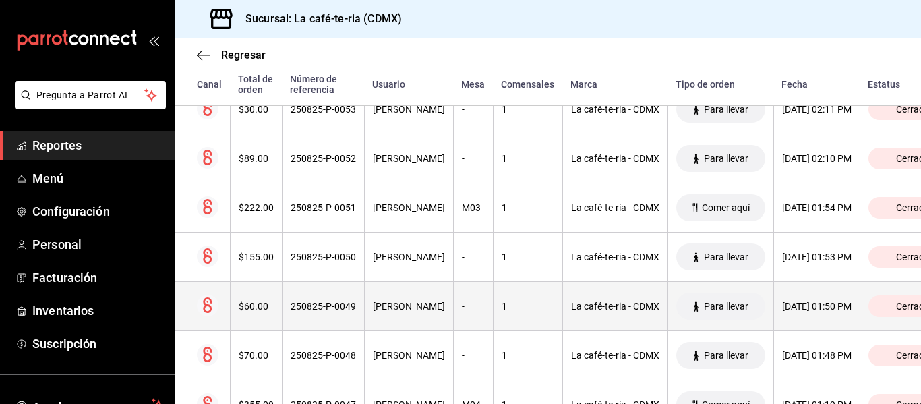
click at [328, 298] on th "250825-P-0049" at bounding box center [323, 306] width 82 height 49
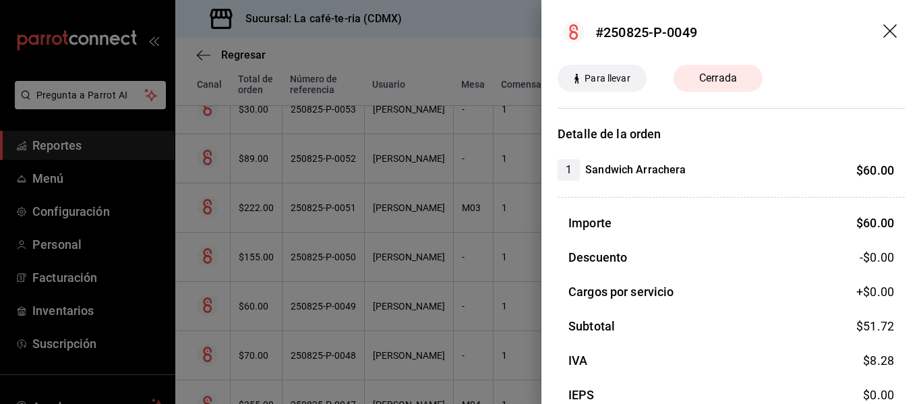
drag, startPoint x: 405, startPoint y: 308, endPoint x: 564, endPoint y: 310, distance: 158.5
click at [405, 308] on div at bounding box center [460, 202] width 921 height 404
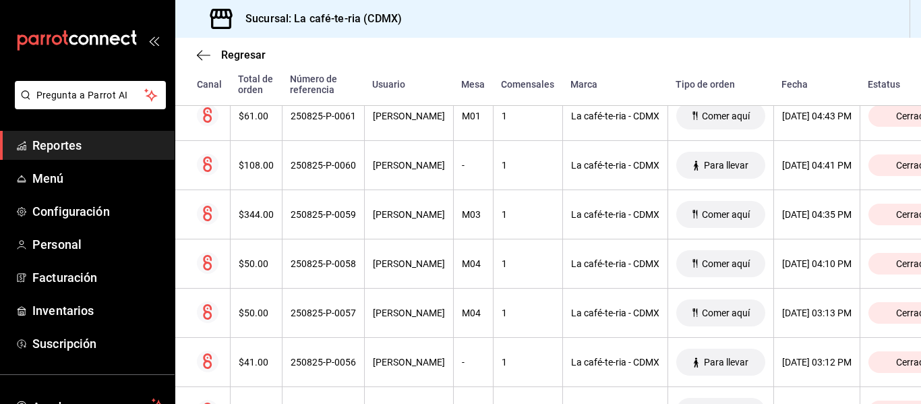
scroll to position [851, 0]
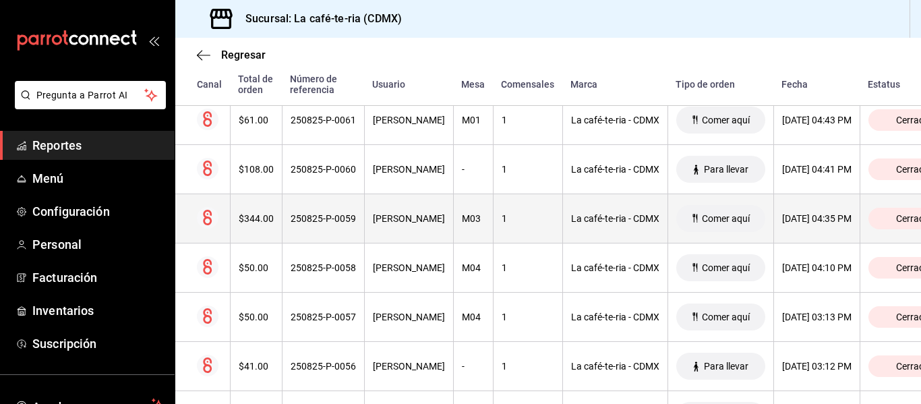
click at [351, 212] on th "250825-P-0059" at bounding box center [323, 218] width 82 height 49
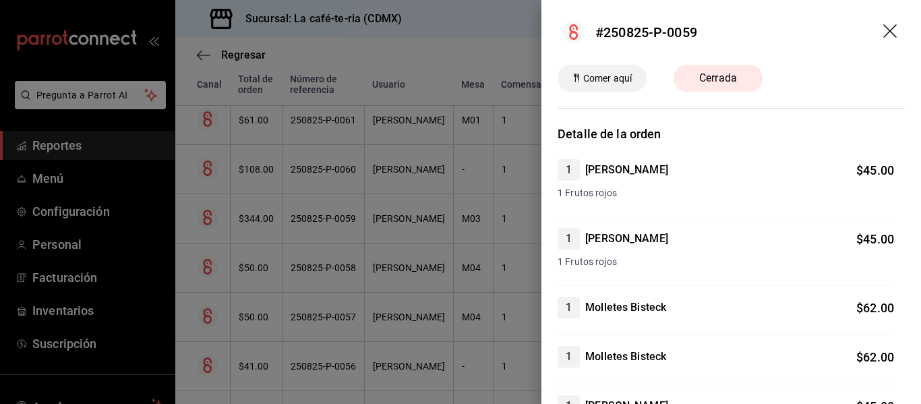
click at [445, 293] on div at bounding box center [460, 202] width 921 height 404
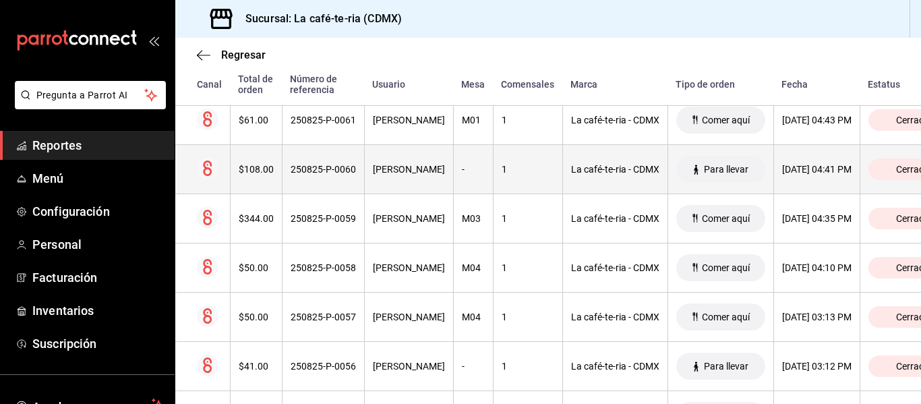
click at [326, 179] on th "250825-P-0060" at bounding box center [323, 169] width 82 height 49
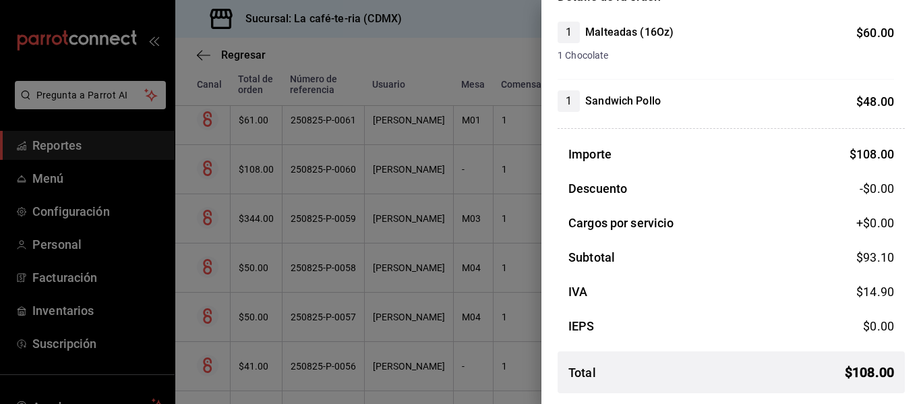
scroll to position [0, 0]
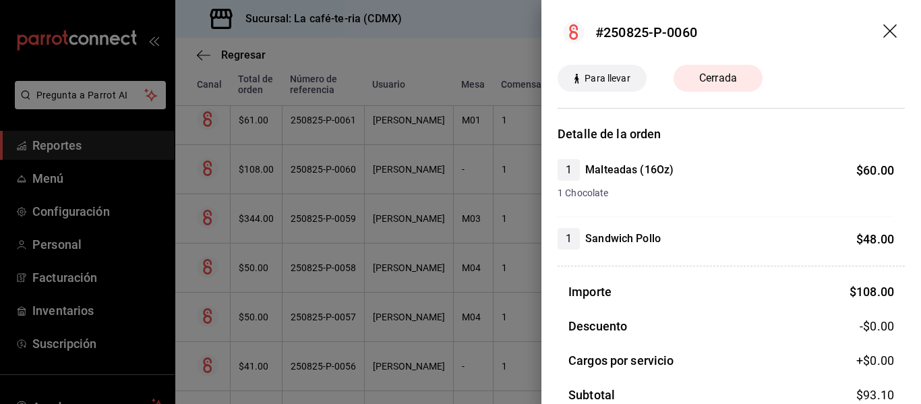
click at [478, 335] on div at bounding box center [460, 202] width 921 height 404
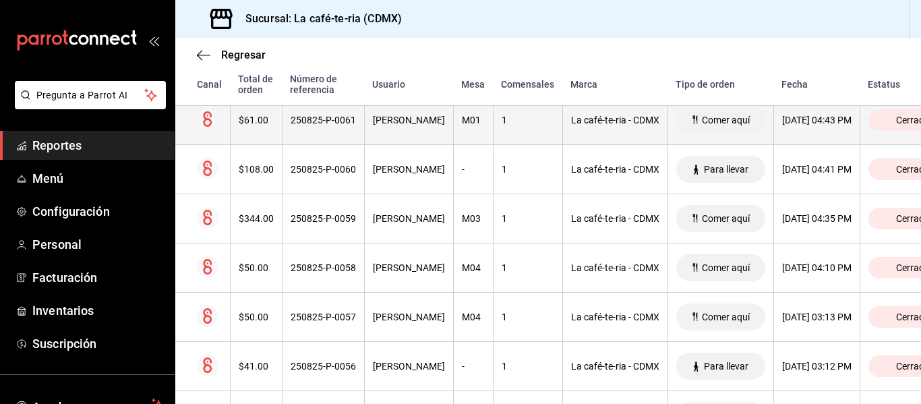
click at [453, 128] on th "M01" at bounding box center [473, 120] width 40 height 49
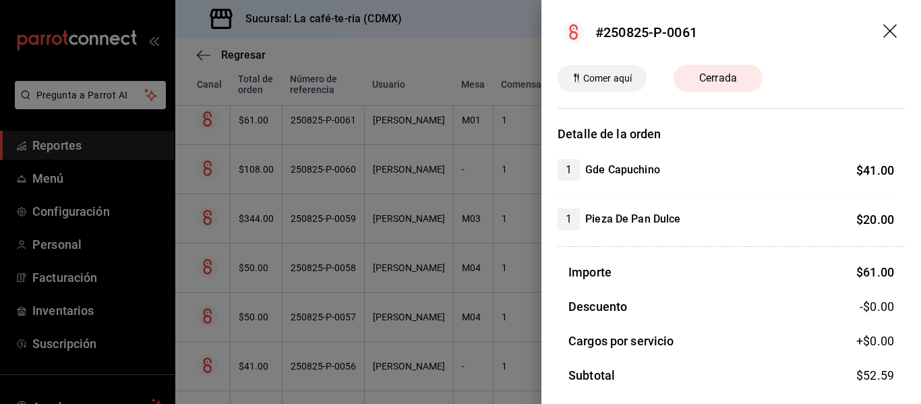
click at [472, 283] on div at bounding box center [460, 202] width 921 height 404
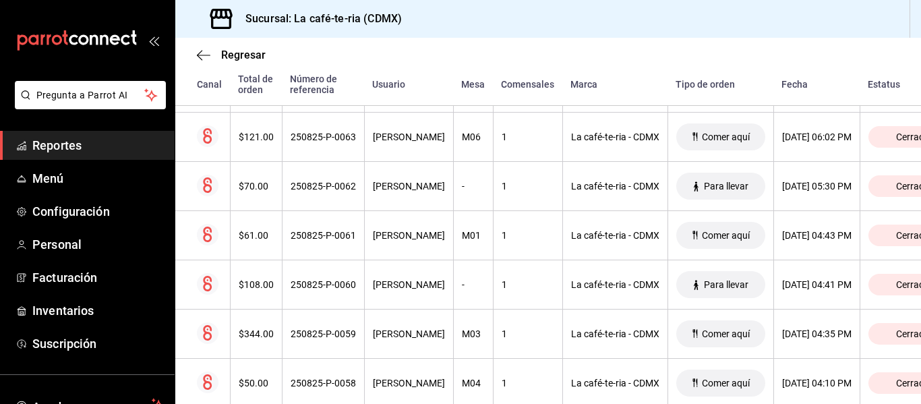
scroll to position [716, 0]
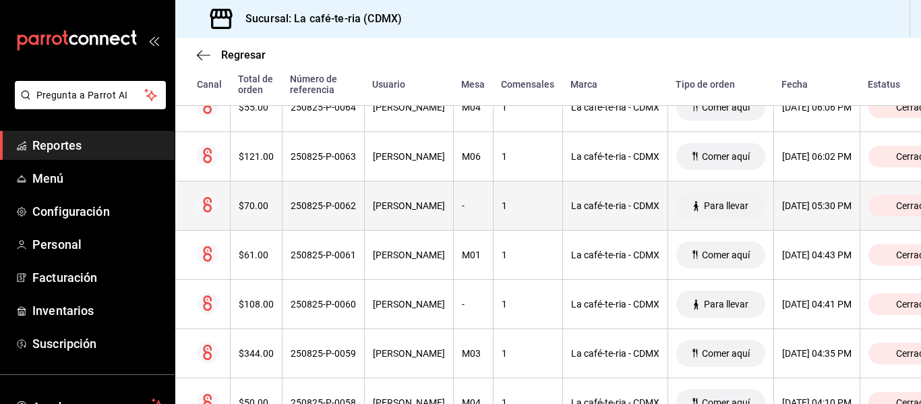
click at [453, 216] on th "-" at bounding box center [473, 205] width 40 height 49
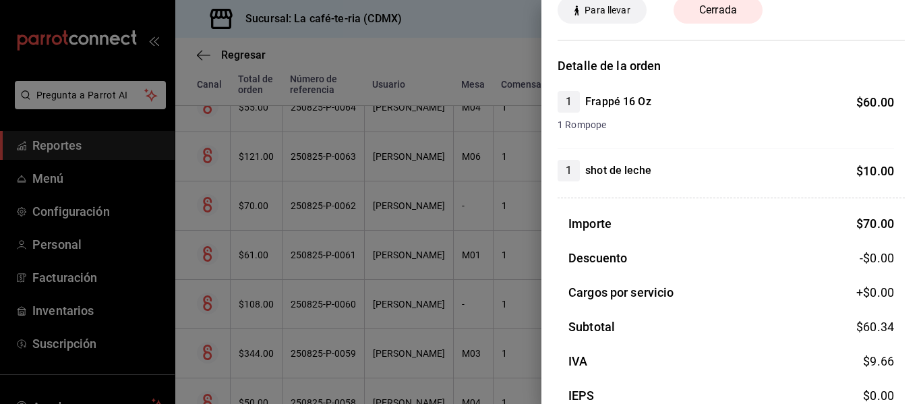
scroll to position [0, 0]
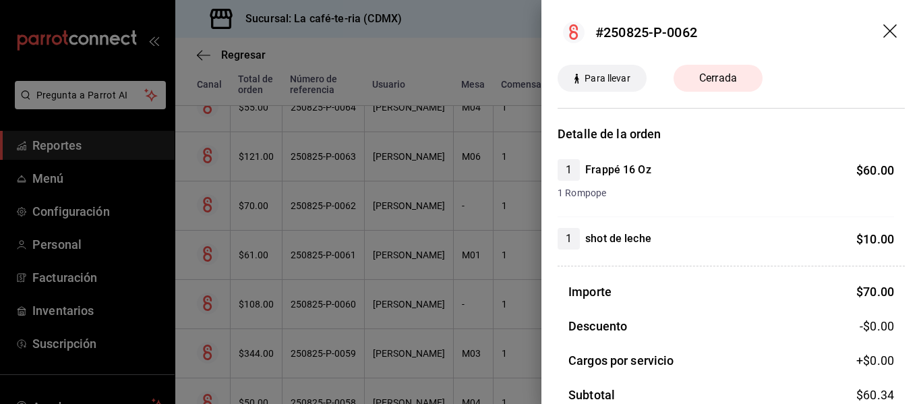
click at [457, 330] on div at bounding box center [460, 202] width 921 height 404
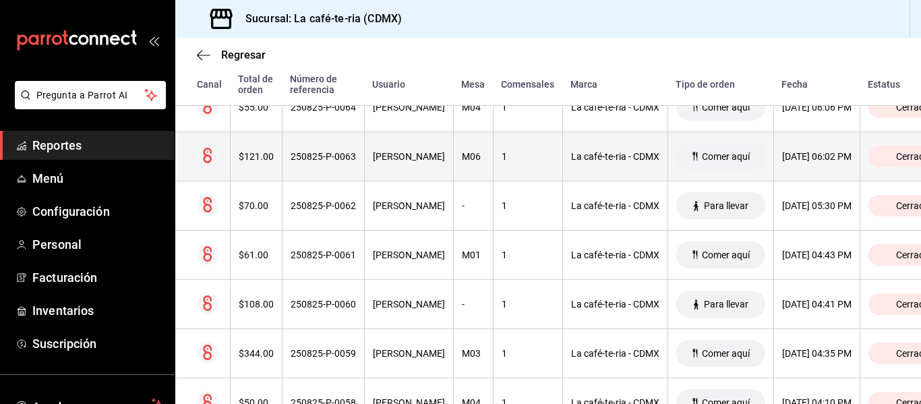
click at [407, 154] on div "[PERSON_NAME]" at bounding box center [409, 156] width 72 height 11
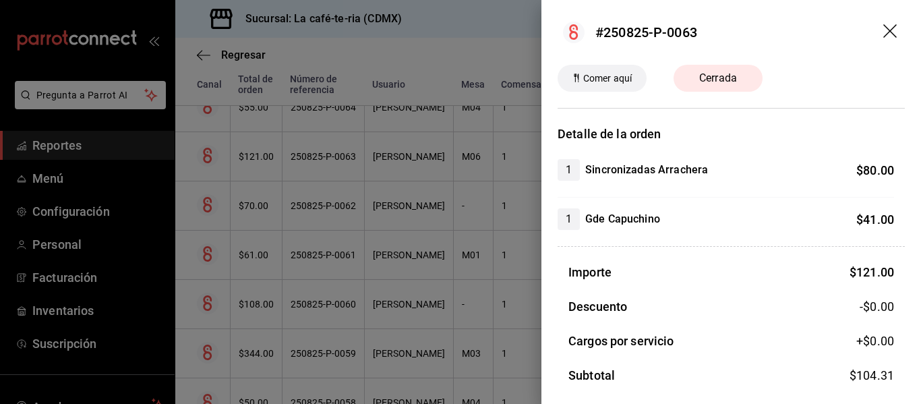
click at [356, 301] on div at bounding box center [460, 202] width 921 height 404
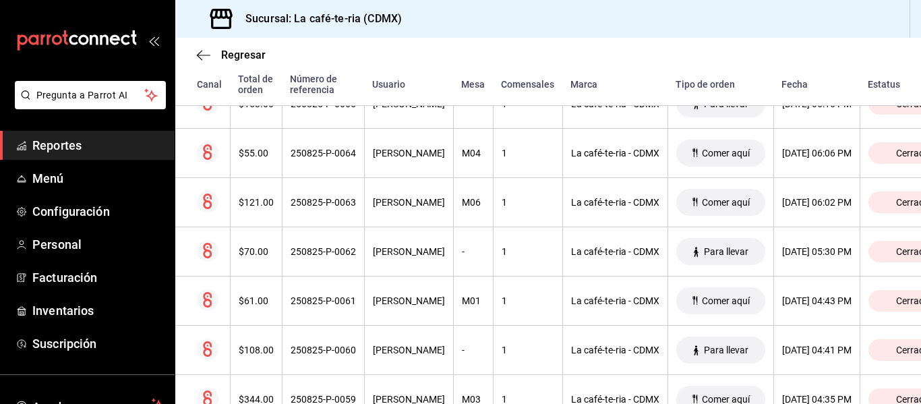
scroll to position [649, 0]
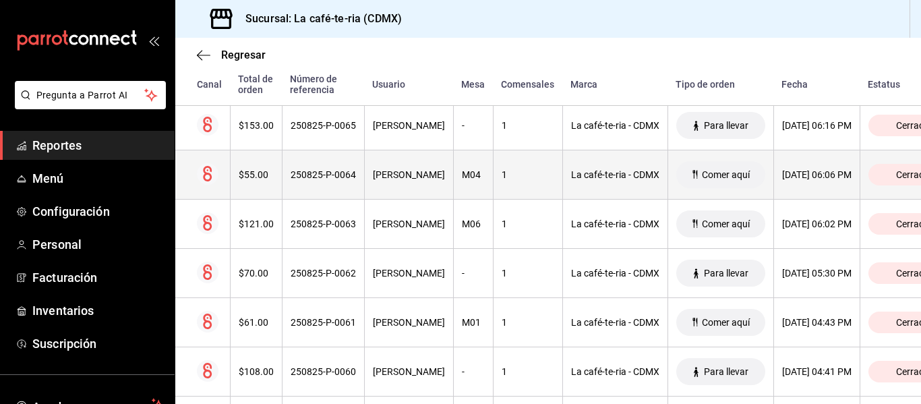
click at [326, 173] on div "250825-P-0064" at bounding box center [323, 174] width 65 height 11
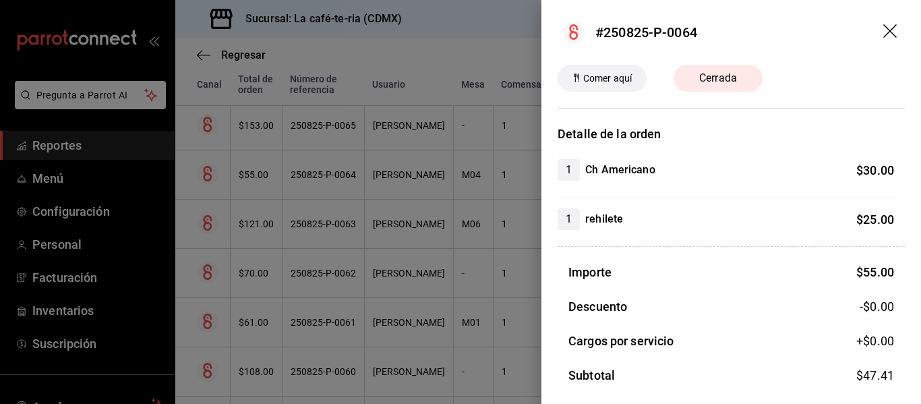
scroll to position [118, 0]
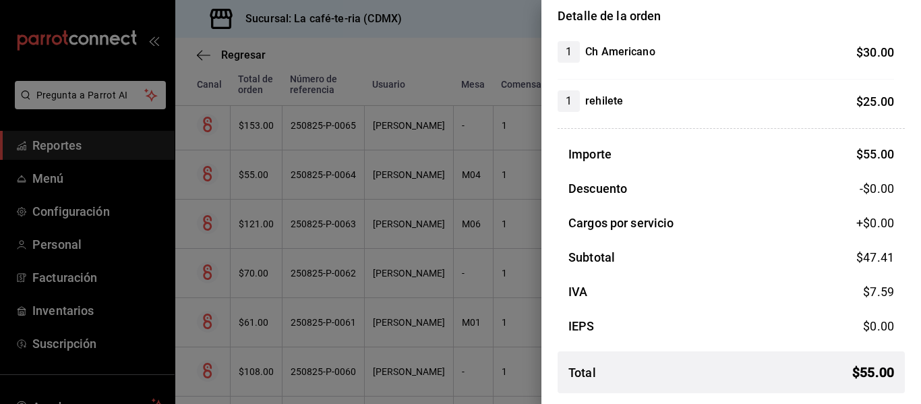
click at [469, 312] on div at bounding box center [460, 202] width 921 height 404
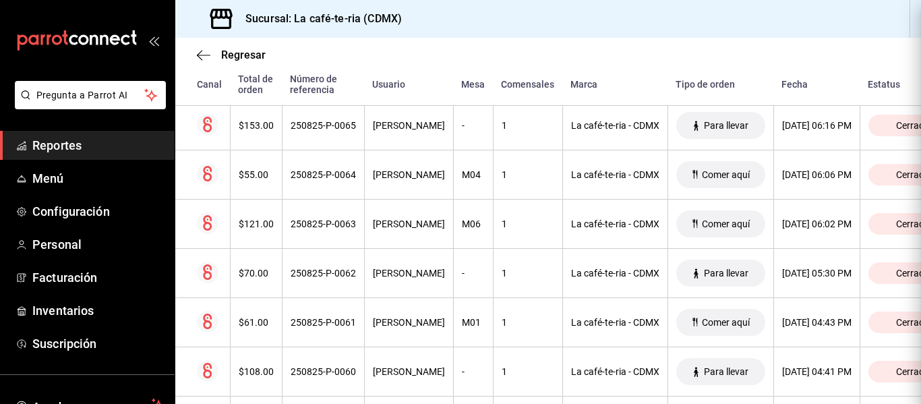
scroll to position [0, 0]
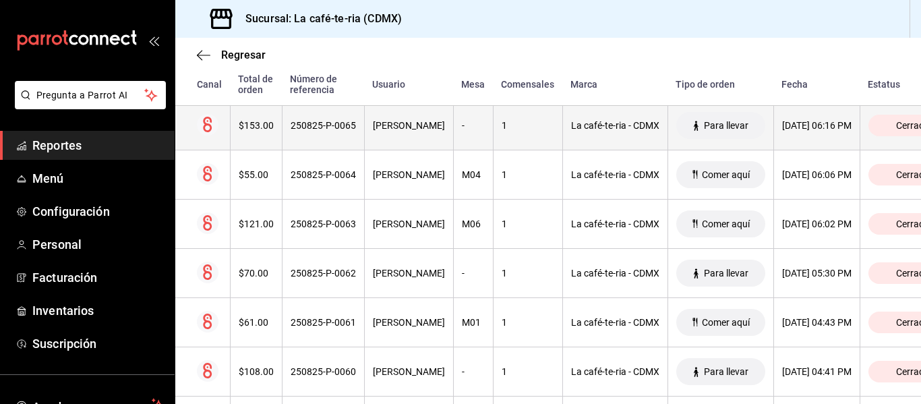
click at [428, 132] on th "[PERSON_NAME]" at bounding box center [408, 125] width 89 height 49
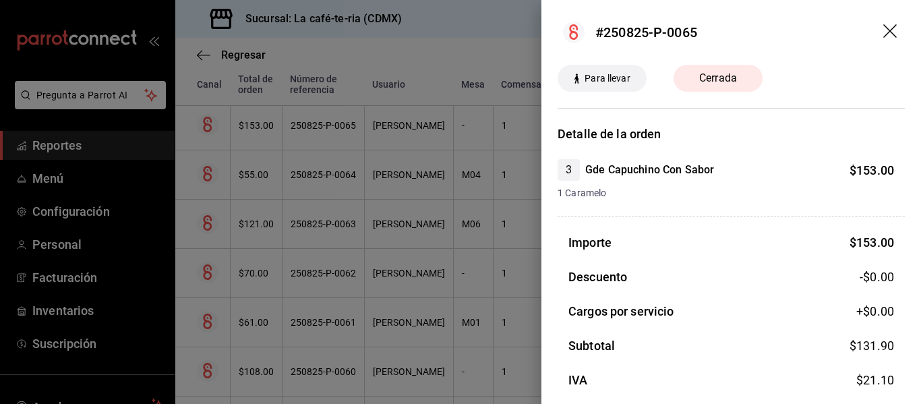
click at [406, 306] on div at bounding box center [460, 202] width 921 height 404
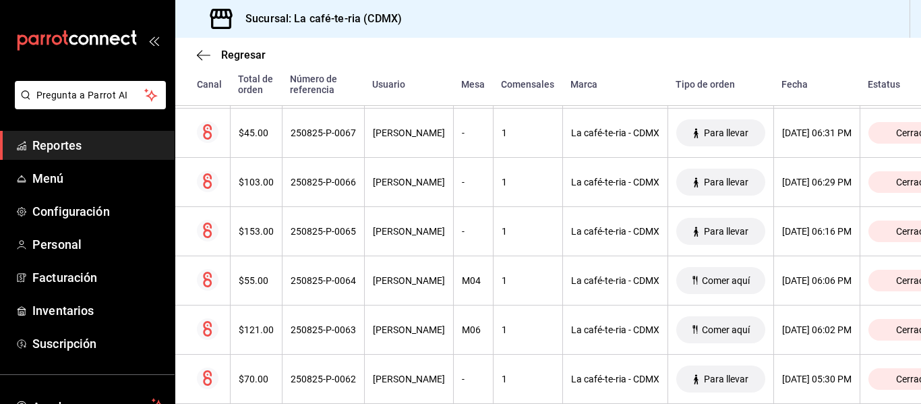
scroll to position [514, 0]
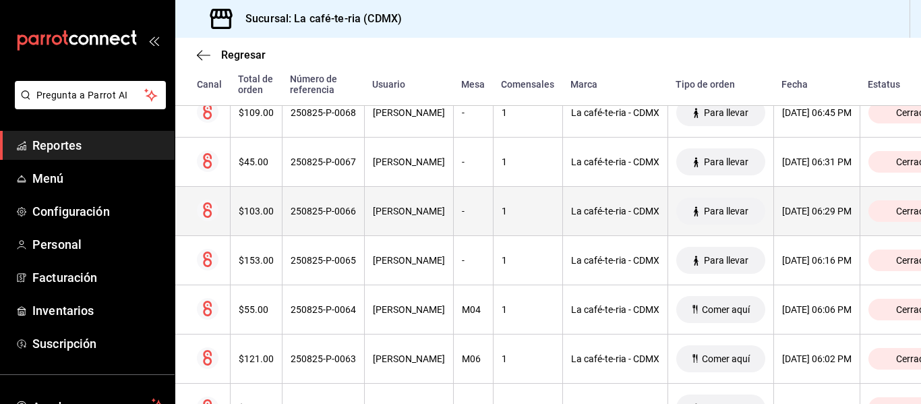
click at [384, 210] on div "[PERSON_NAME]" at bounding box center [409, 211] width 72 height 11
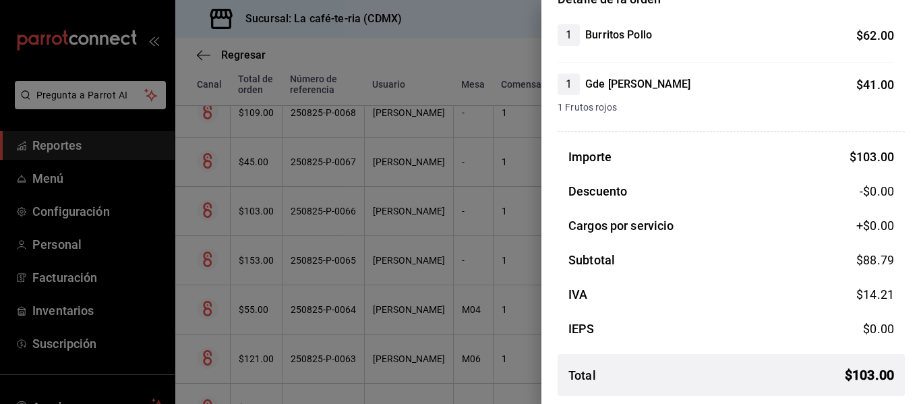
scroll to position [138, 0]
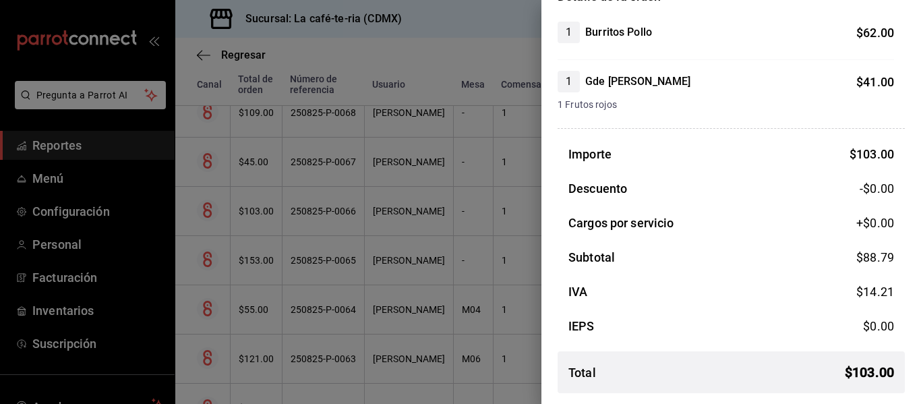
click at [252, 357] on div at bounding box center [460, 202] width 921 height 404
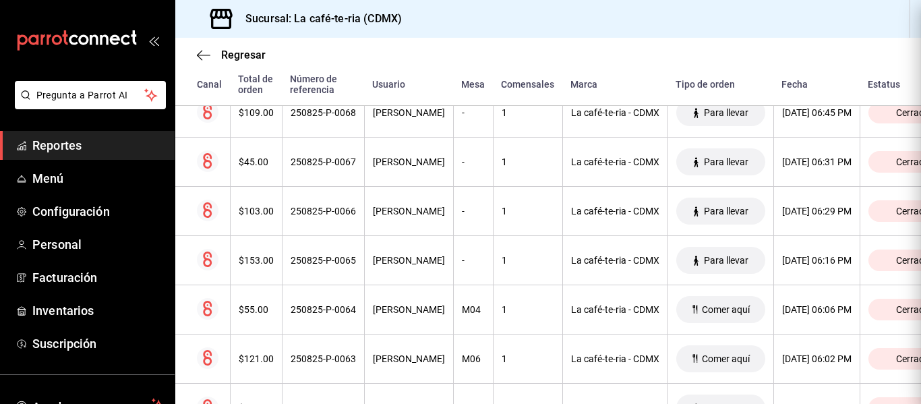
scroll to position [0, 0]
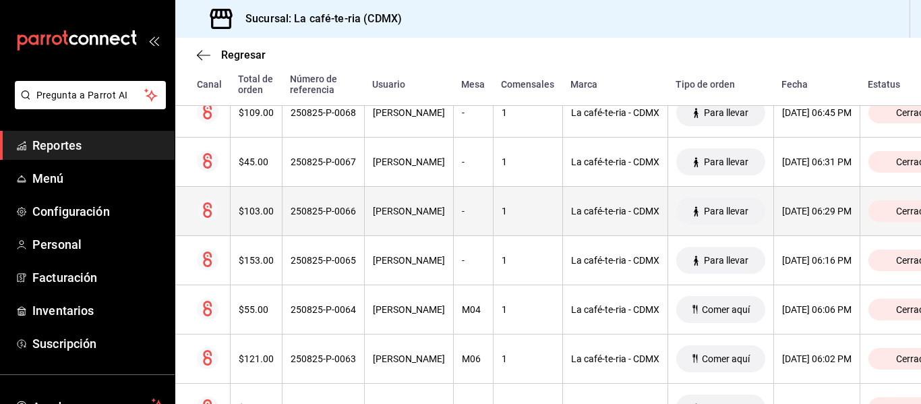
click at [270, 217] on div "$103.00" at bounding box center [256, 211] width 35 height 11
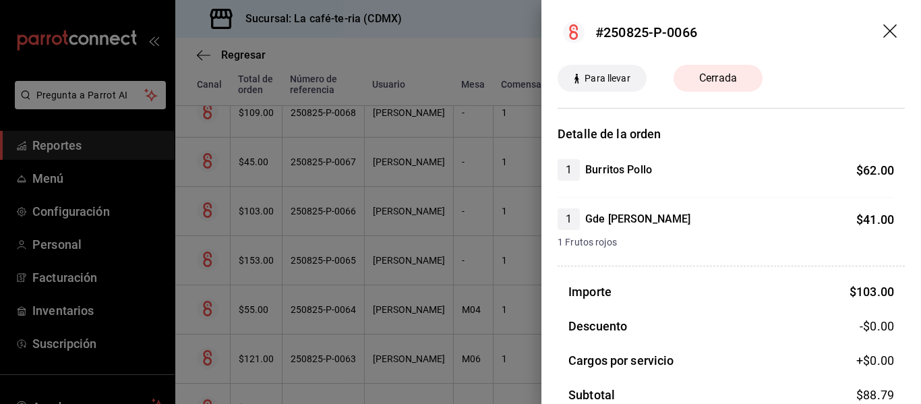
click at [422, 337] on div at bounding box center [460, 202] width 921 height 404
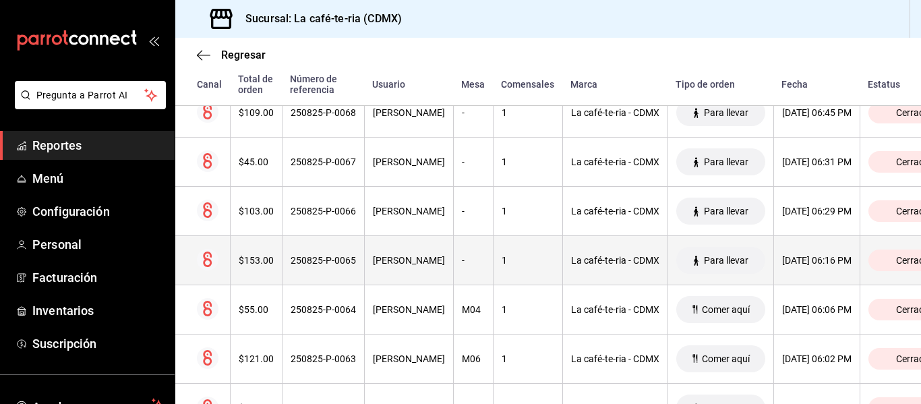
click at [800, 272] on th "[DATE] 06:16 PM" at bounding box center [817, 260] width 86 height 49
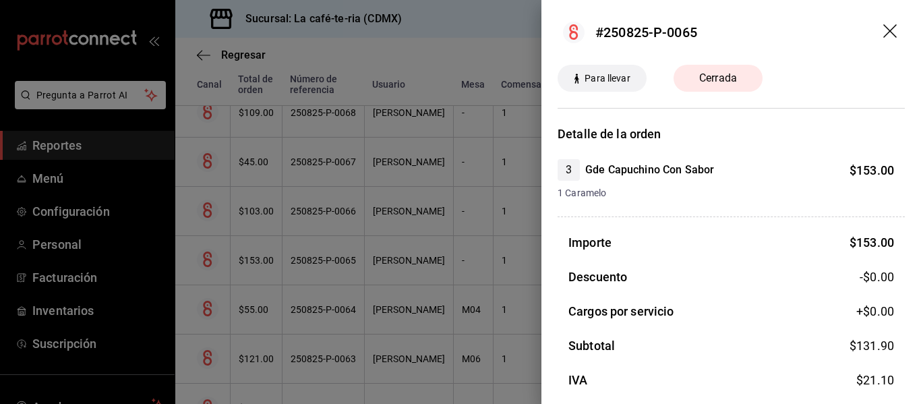
click at [277, 351] on div at bounding box center [460, 202] width 921 height 404
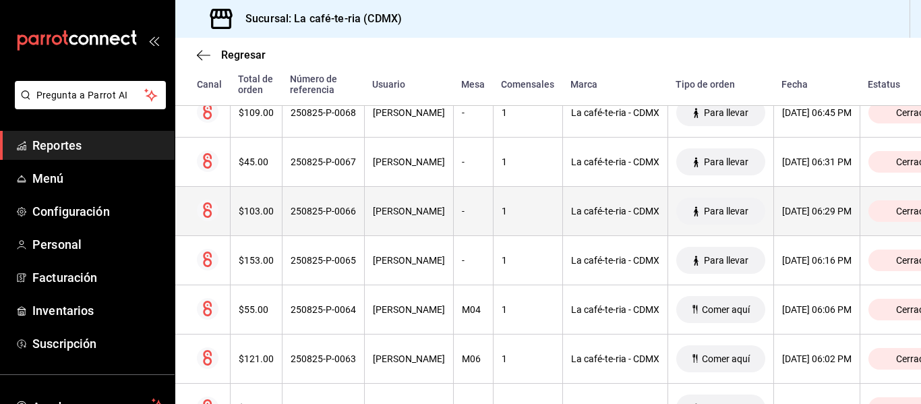
scroll to position [446, 0]
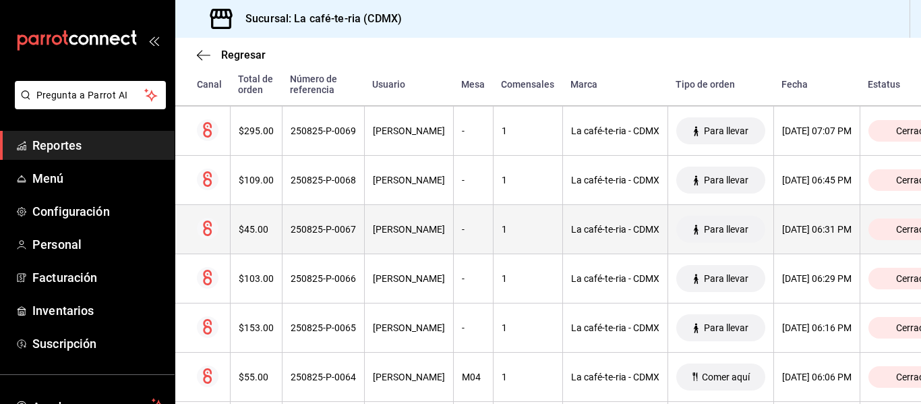
click at [376, 243] on th "[PERSON_NAME]" at bounding box center [408, 229] width 89 height 49
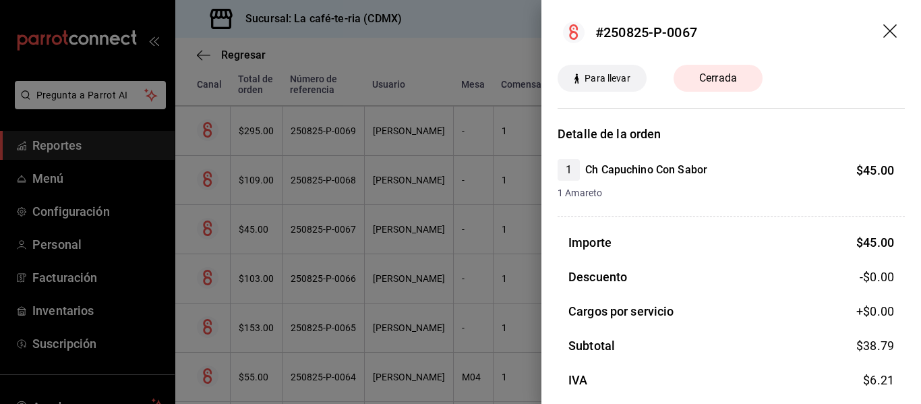
click at [457, 292] on div at bounding box center [460, 202] width 921 height 404
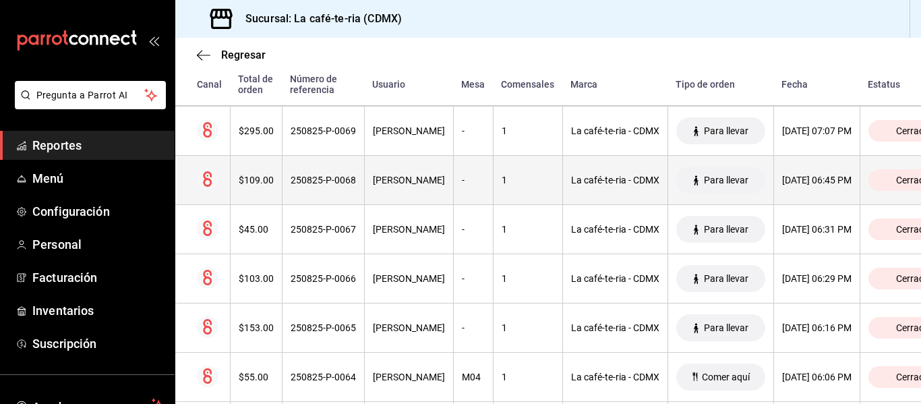
click at [453, 195] on th "-" at bounding box center [473, 180] width 40 height 49
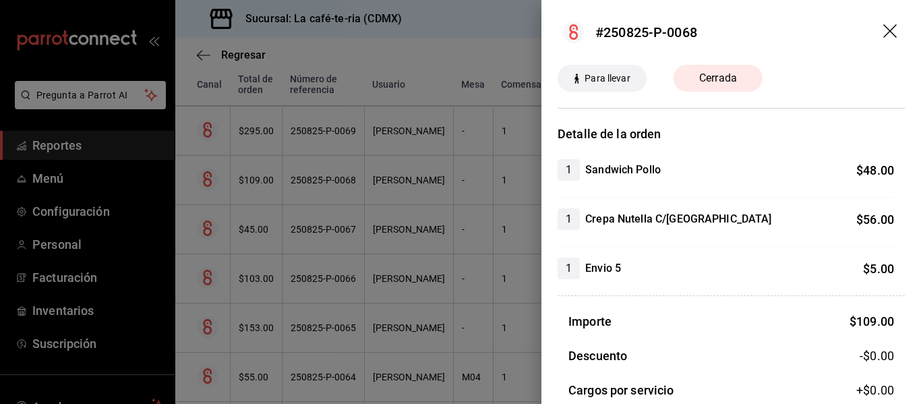
click at [457, 270] on div at bounding box center [460, 202] width 921 height 404
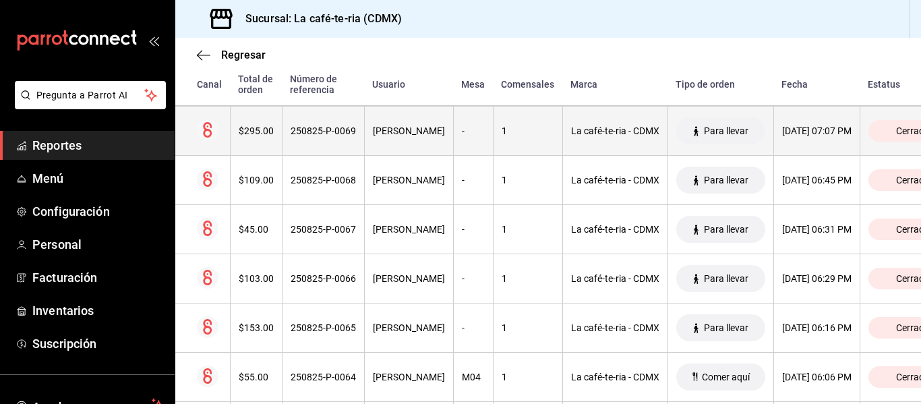
click at [407, 150] on th "[PERSON_NAME]" at bounding box center [408, 131] width 89 height 49
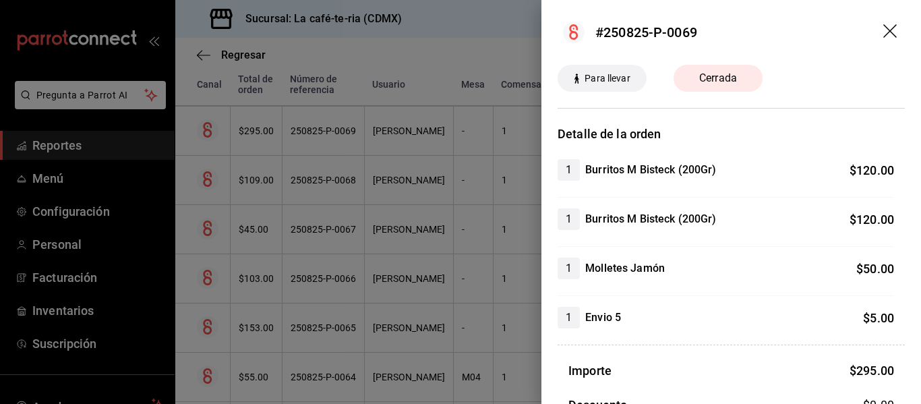
scroll to position [67, 0]
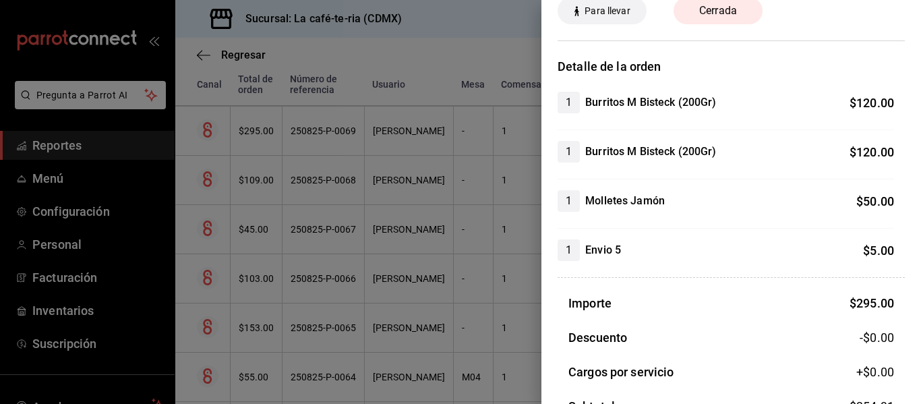
click at [479, 352] on div at bounding box center [460, 202] width 921 height 404
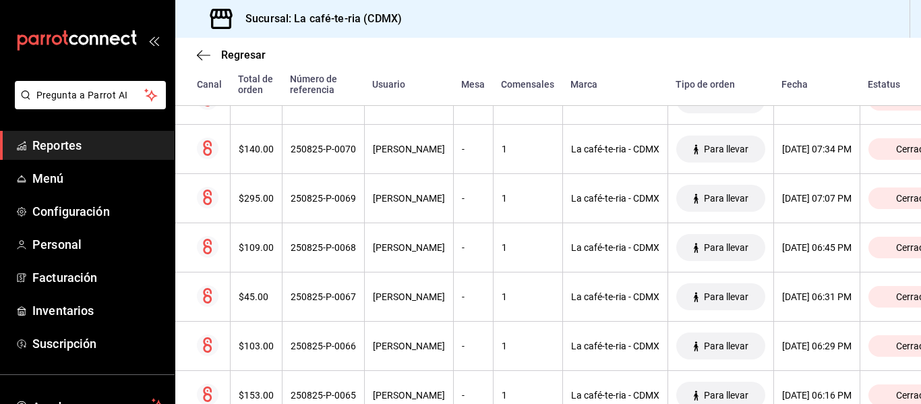
scroll to position [312, 0]
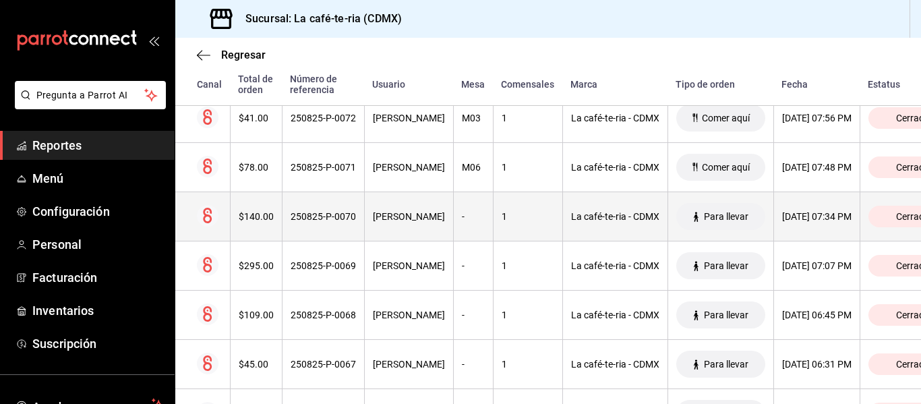
click at [409, 235] on th "[PERSON_NAME]" at bounding box center [408, 216] width 89 height 49
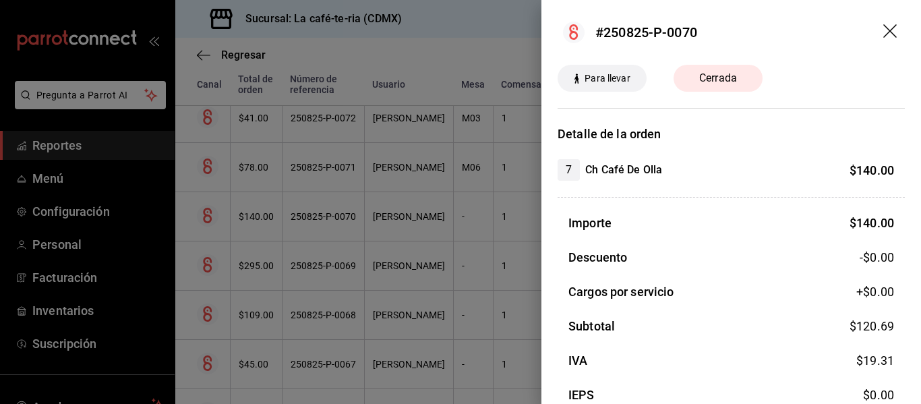
click at [438, 300] on div at bounding box center [460, 202] width 921 height 404
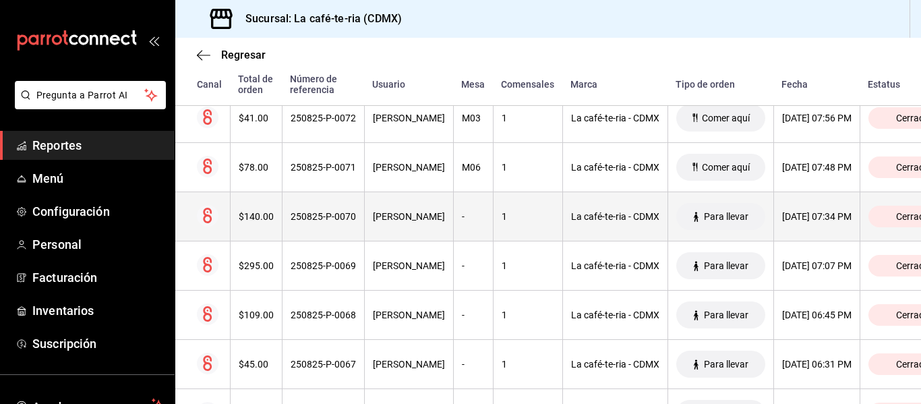
click at [459, 200] on th "-" at bounding box center [473, 216] width 40 height 49
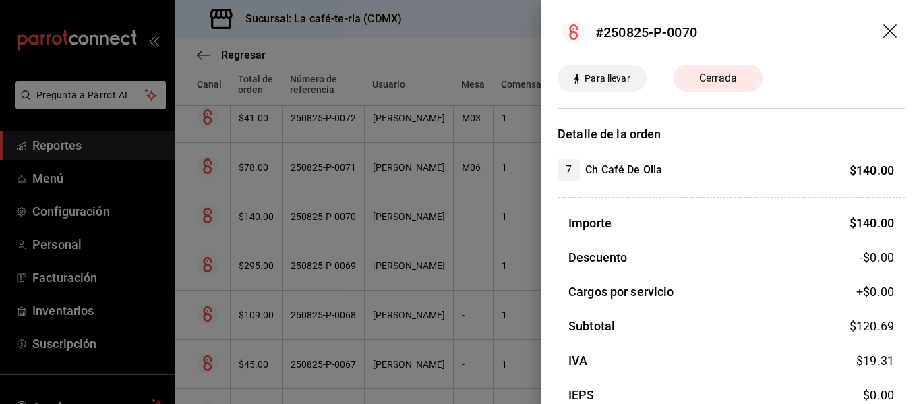
click at [426, 306] on div at bounding box center [460, 202] width 921 height 404
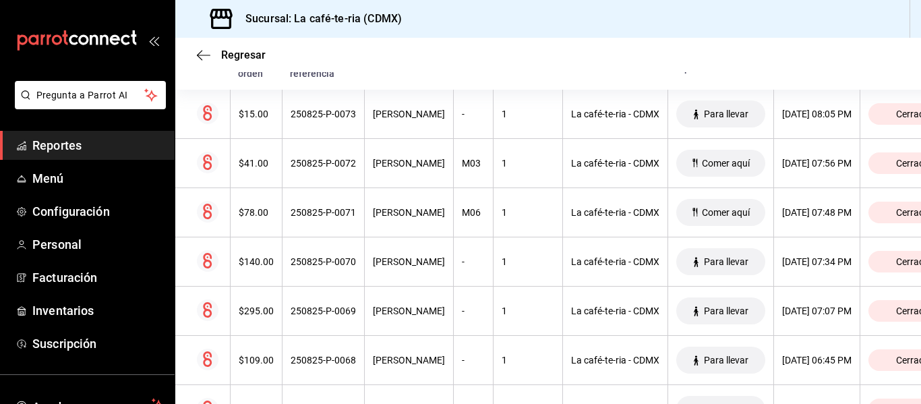
scroll to position [177, 0]
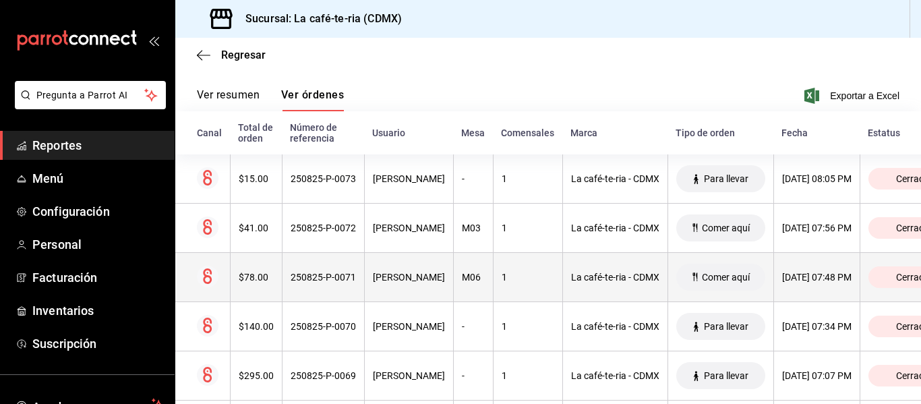
click at [364, 291] on th "[PERSON_NAME]" at bounding box center [408, 277] width 89 height 49
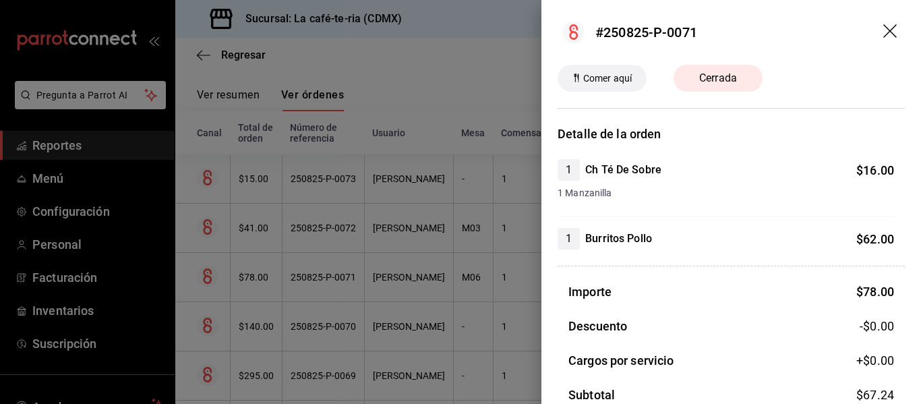
click at [456, 340] on div at bounding box center [460, 202] width 921 height 404
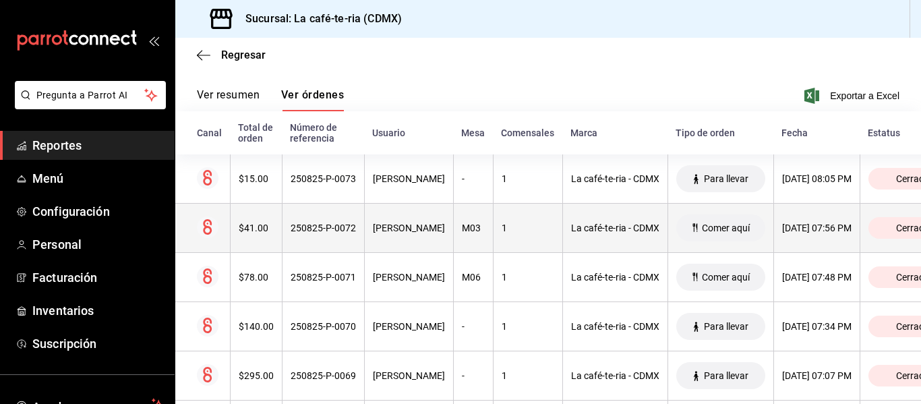
click at [326, 236] on th "250825-P-0072" at bounding box center [323, 228] width 82 height 49
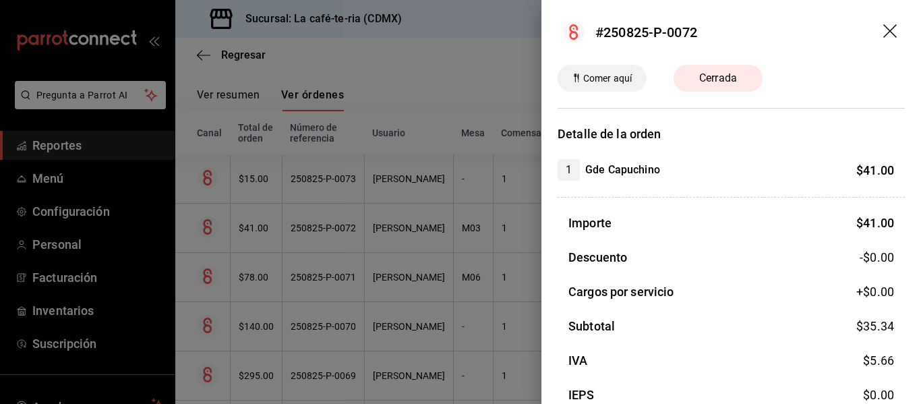
click at [469, 328] on div at bounding box center [460, 202] width 921 height 404
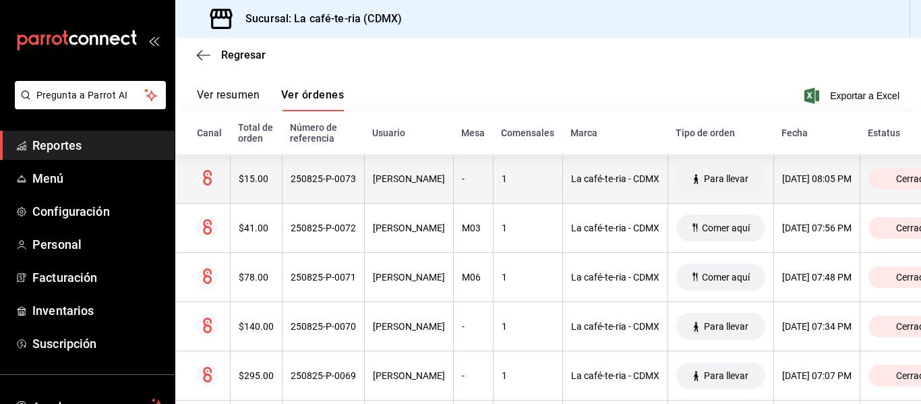
click at [513, 192] on th "1" at bounding box center [527, 178] width 69 height 49
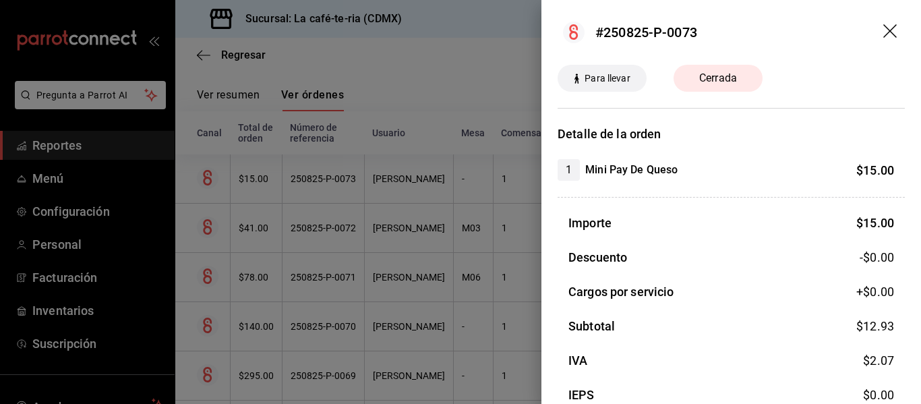
click at [884, 28] on icon "drag" at bounding box center [890, 30] width 13 height 13
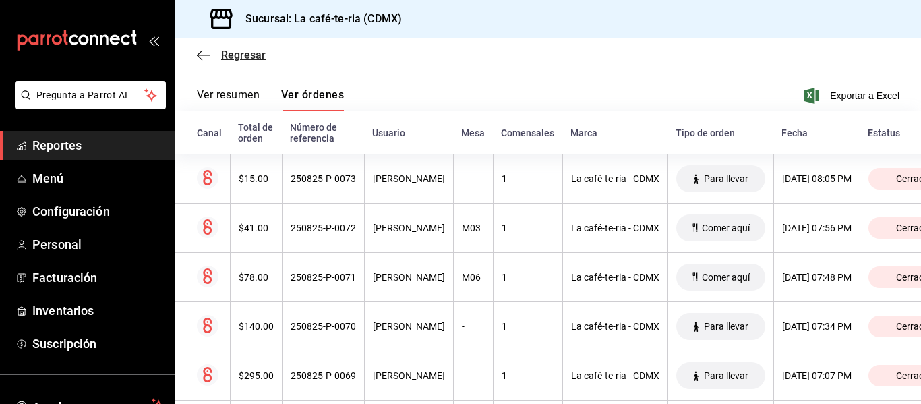
click at [250, 55] on span "Regresar" at bounding box center [243, 55] width 45 height 13
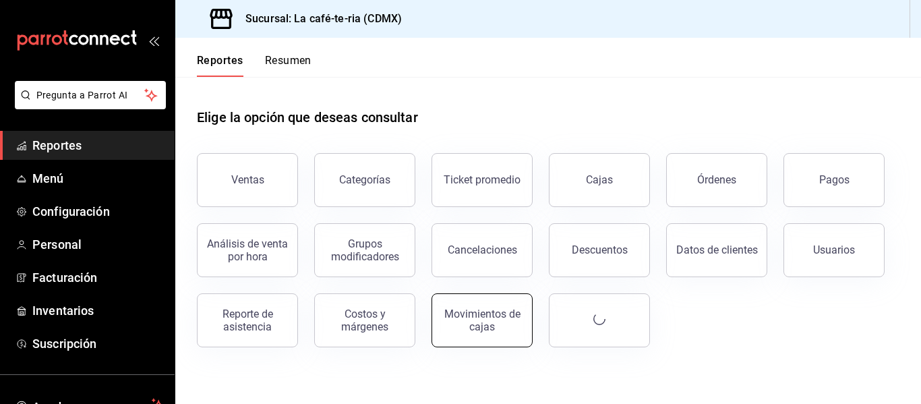
click at [519, 344] on button "Movimientos de cajas" at bounding box center [482, 320] width 101 height 54
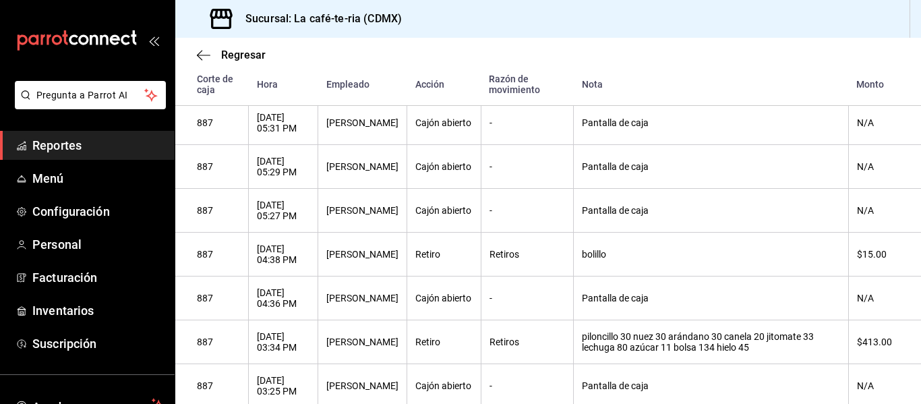
scroll to position [405, 0]
